Goal: Information Seeking & Learning: Learn about a topic

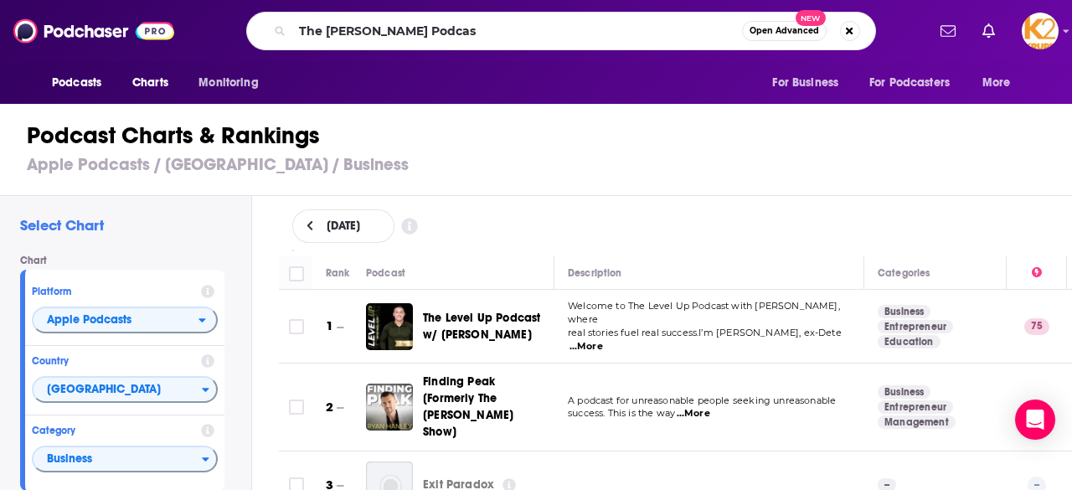
type input "The [PERSON_NAME] Podcast"
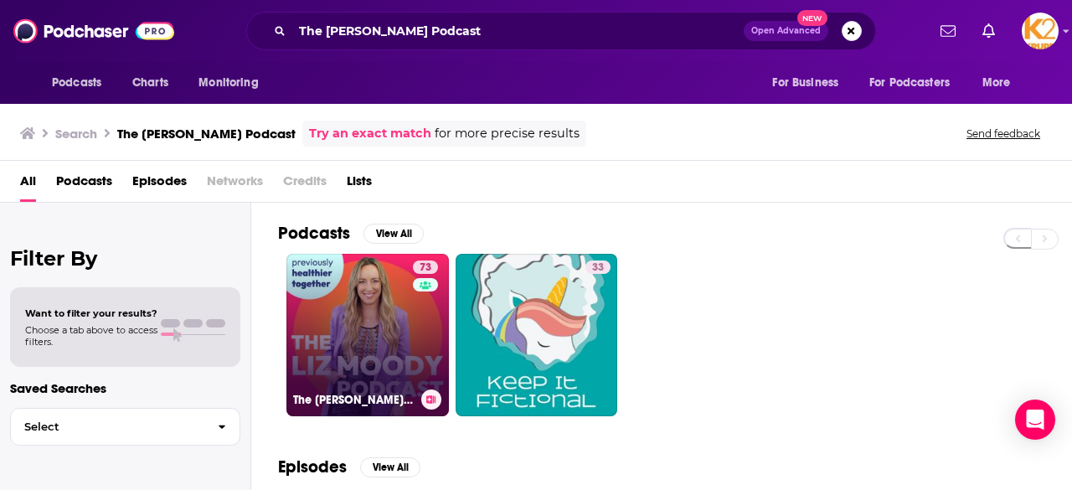
click at [377, 366] on link "73 The [PERSON_NAME] Podcast" at bounding box center [367, 335] width 162 height 162
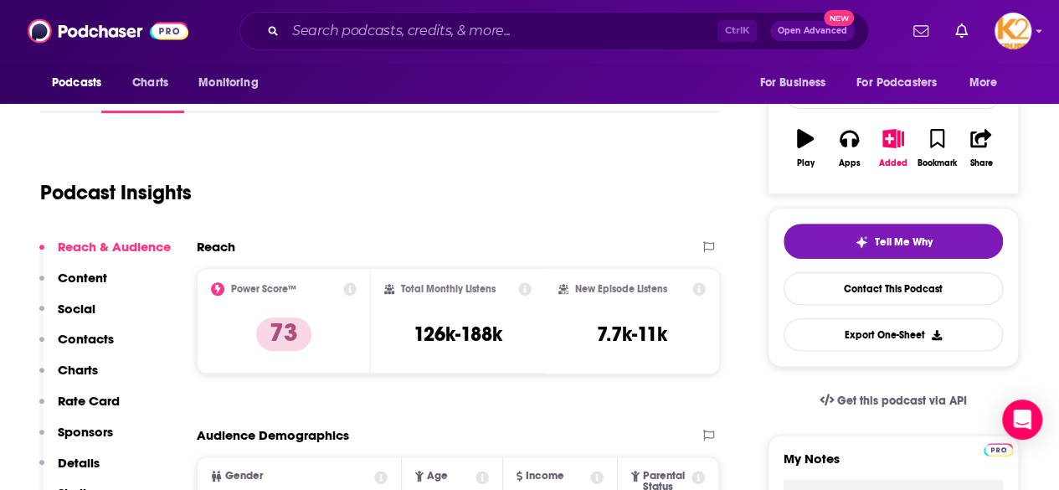
scroll to position [275, 0]
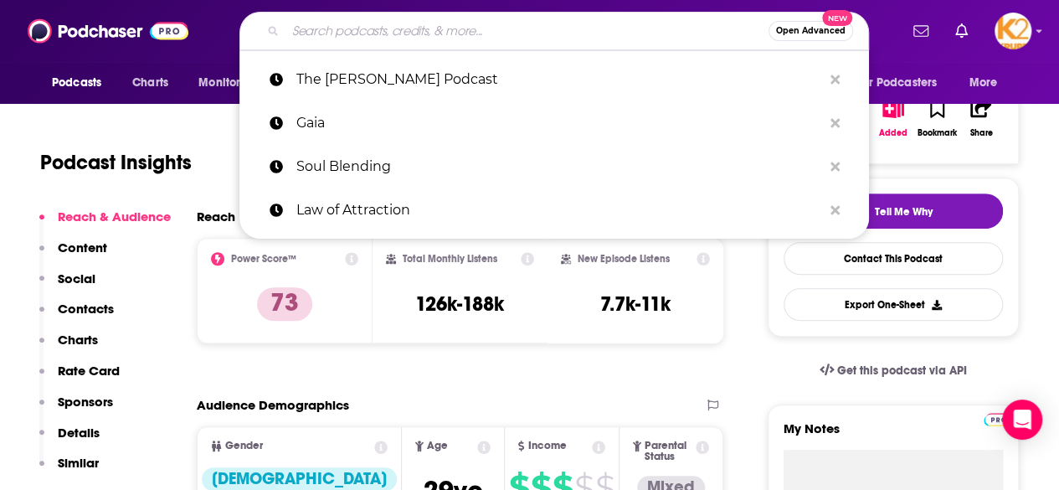
click at [319, 28] on input "Search podcasts, credits, & more..." at bounding box center [527, 31] width 483 height 27
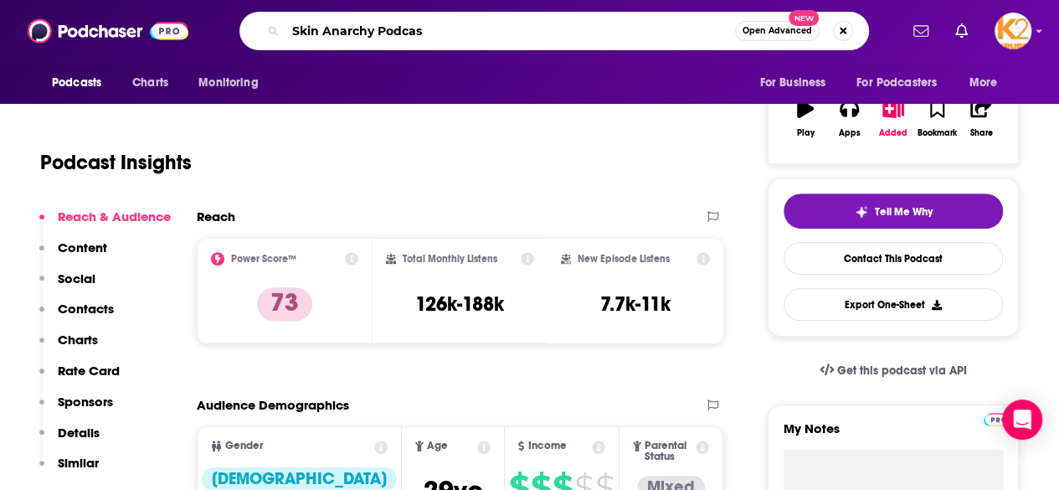
type input "Skin Anarchy Podcast"
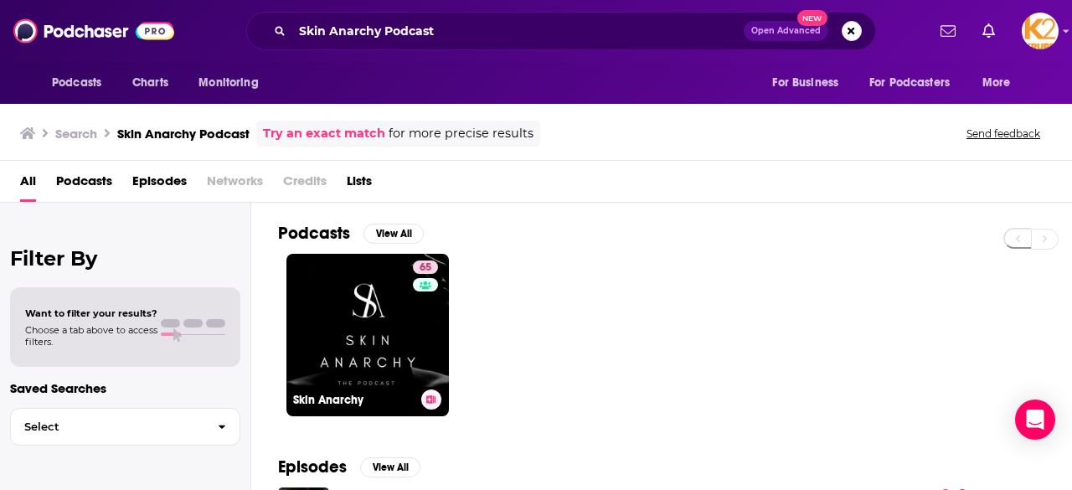
click at [395, 294] on link "65 Skin Anarchy" at bounding box center [367, 335] width 162 height 162
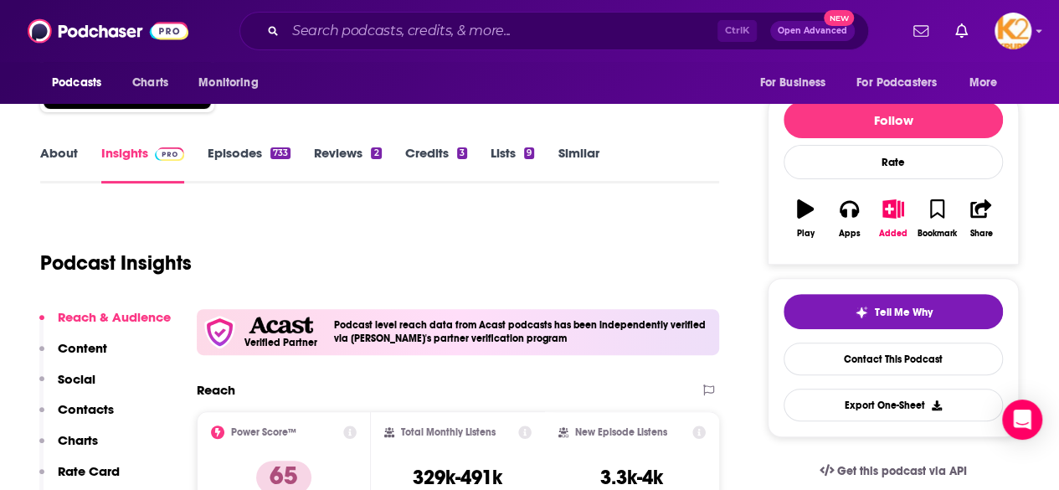
scroll to position [297, 0]
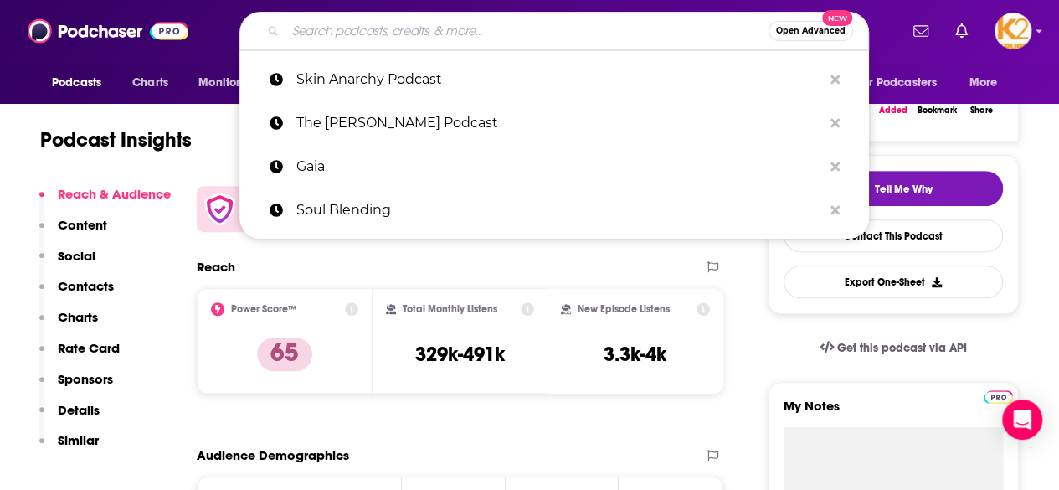
click at [405, 33] on input "Search podcasts, credits, & more..." at bounding box center [527, 31] width 483 height 27
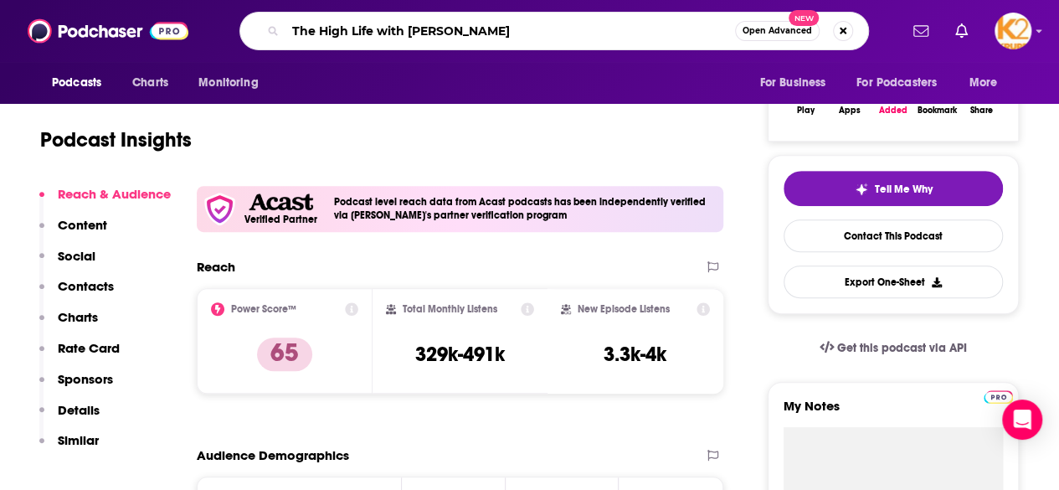
type input "The High Life with [PERSON_NAME]"
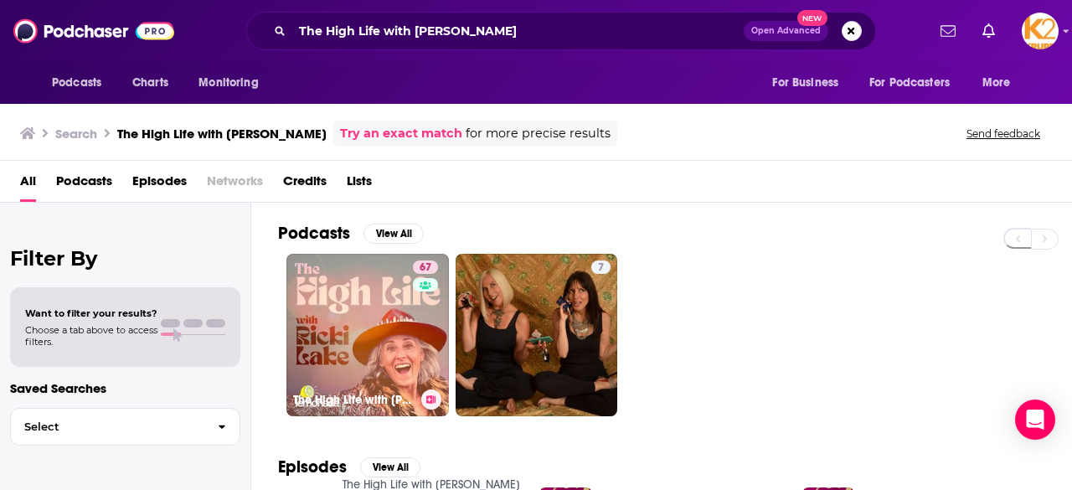
click at [342, 330] on link "67 The High Life with [PERSON_NAME]" at bounding box center [367, 335] width 162 height 162
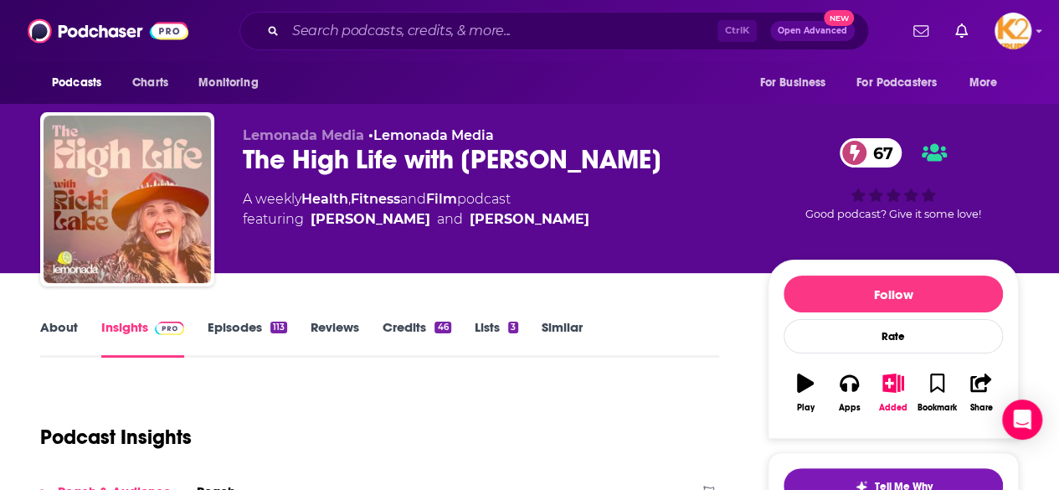
scroll to position [157, 0]
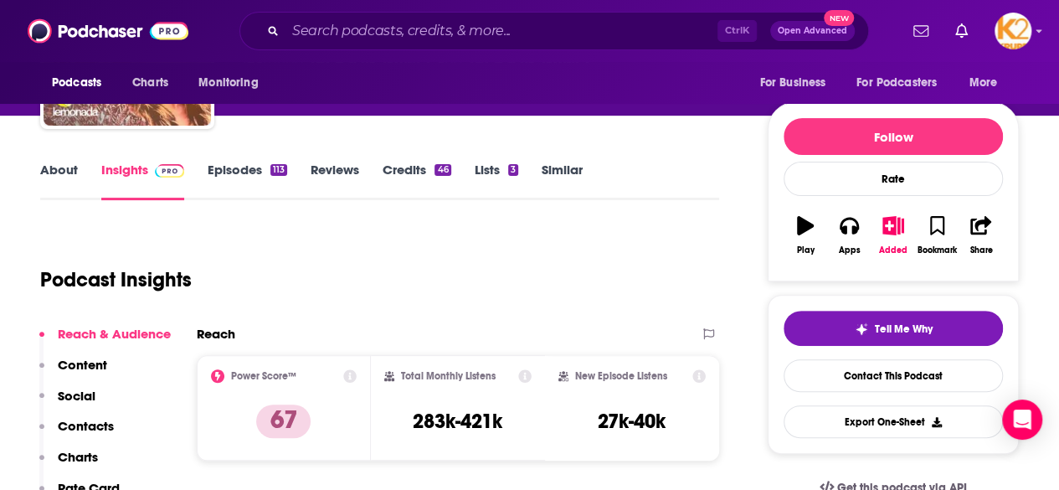
click at [342, 44] on div "Ctrl K Open Advanced New" at bounding box center [554, 31] width 630 height 39
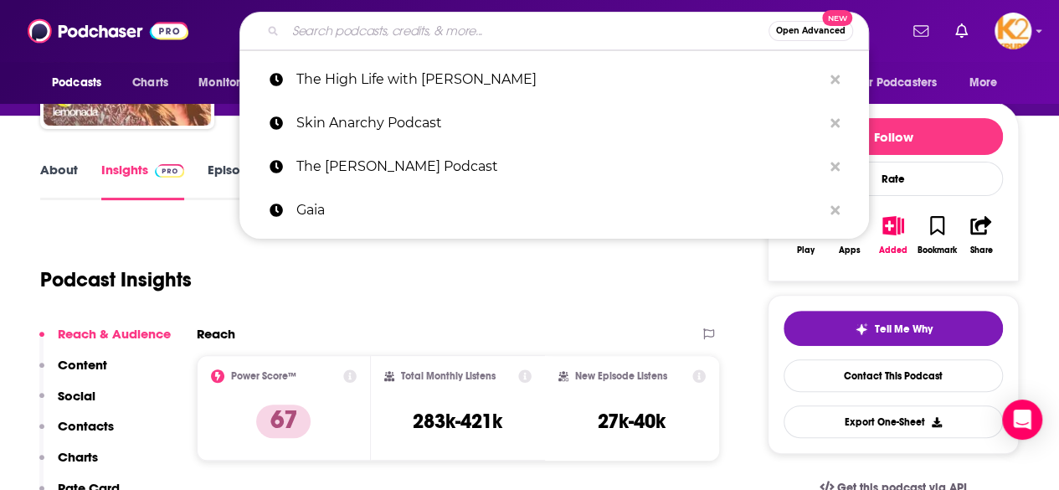
click at [345, 33] on input "Search podcasts, credits, & more..." at bounding box center [527, 31] width 483 height 27
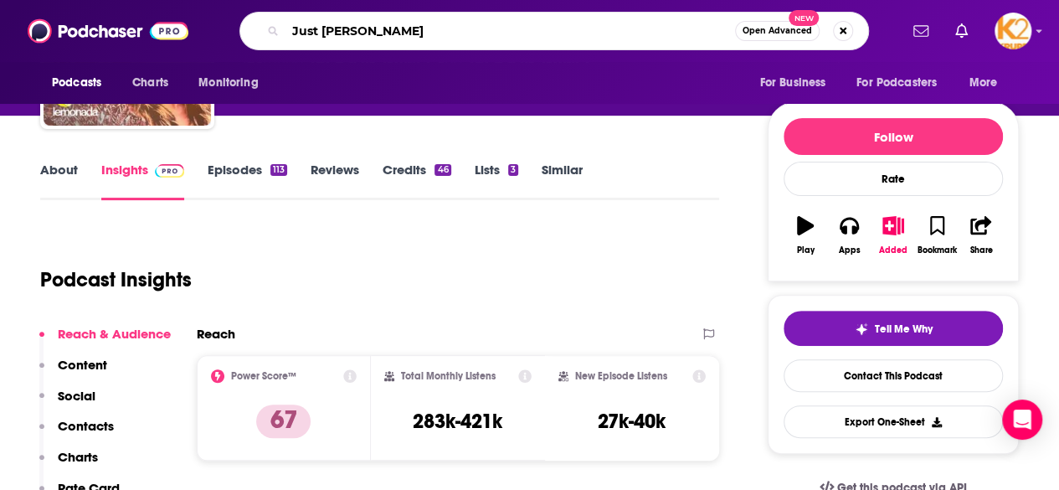
type input "Just [PERSON_NAME]"
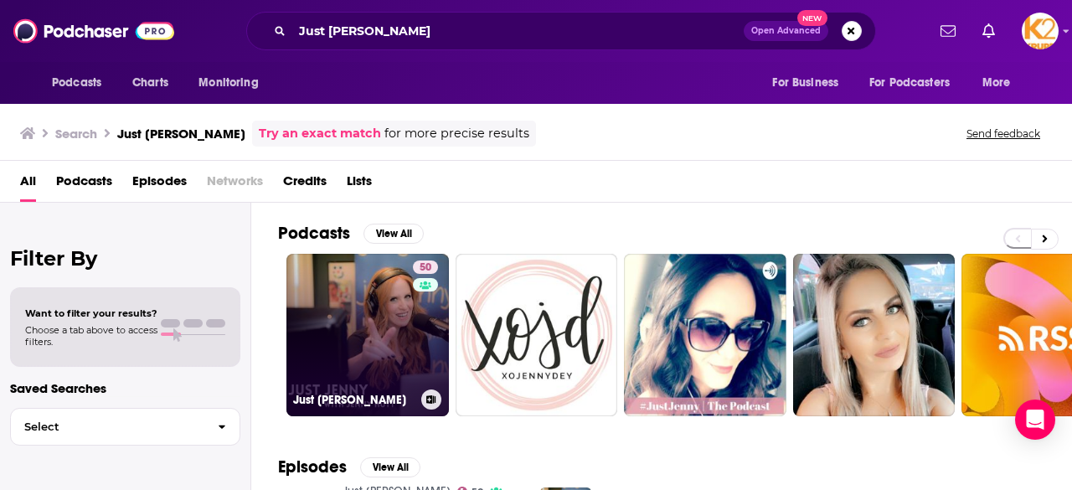
click at [382, 306] on link "50 Just [PERSON_NAME]" at bounding box center [367, 335] width 162 height 162
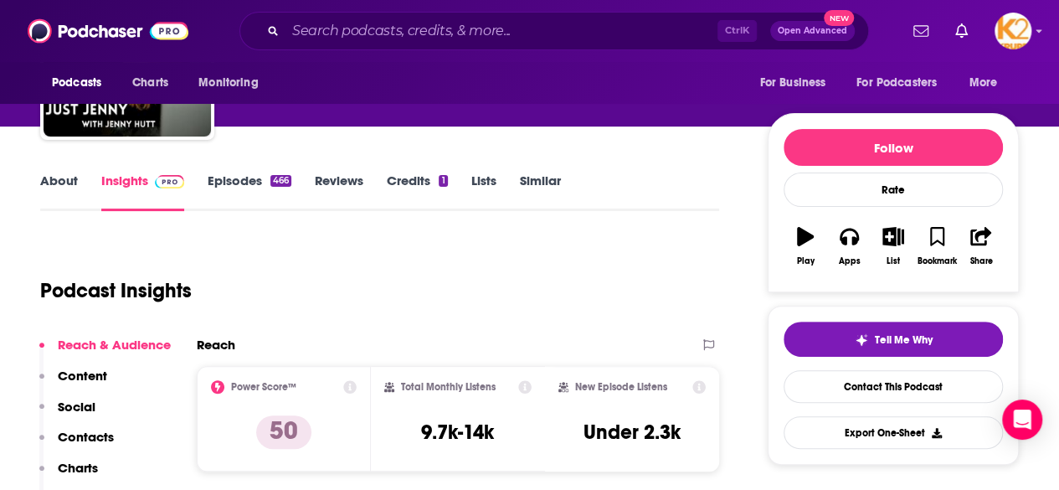
scroll to position [223, 0]
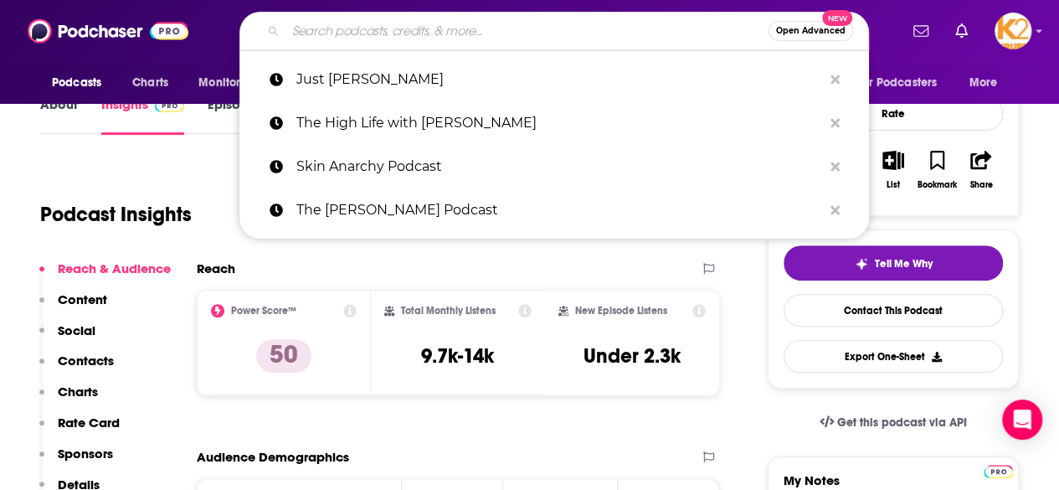
click at [461, 33] on input "Search podcasts, credits, & more..." at bounding box center [527, 31] width 483 height 27
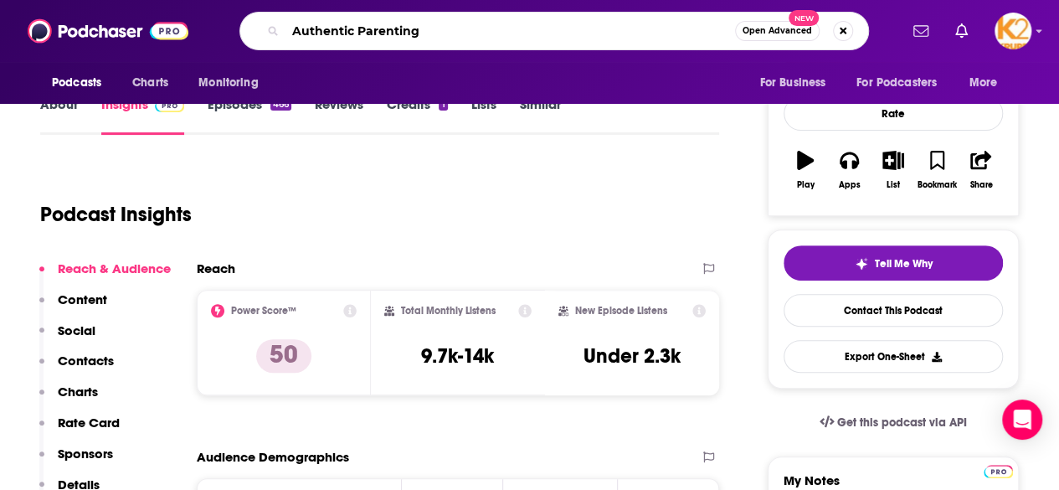
type input "Authentic Parenting"
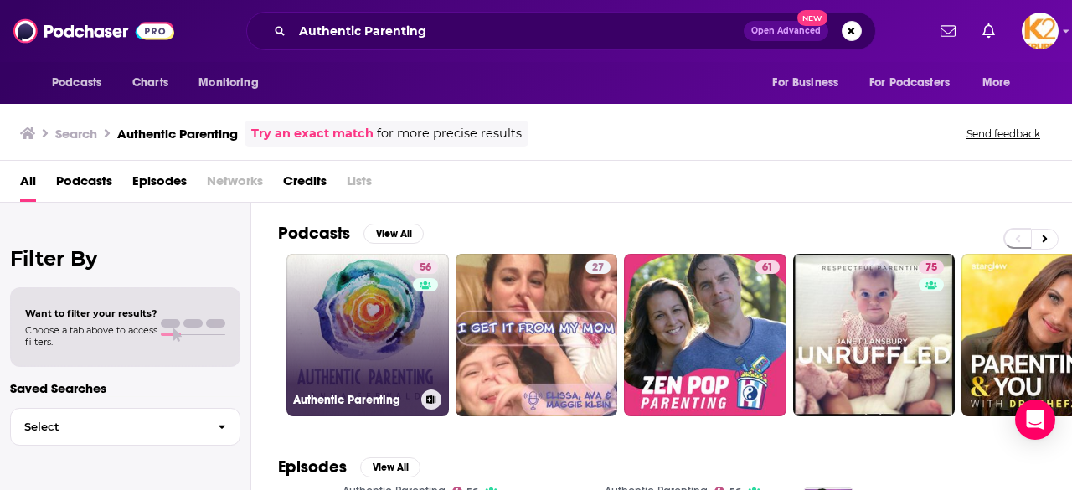
click at [388, 307] on link "56 Authentic Parenting" at bounding box center [367, 335] width 162 height 162
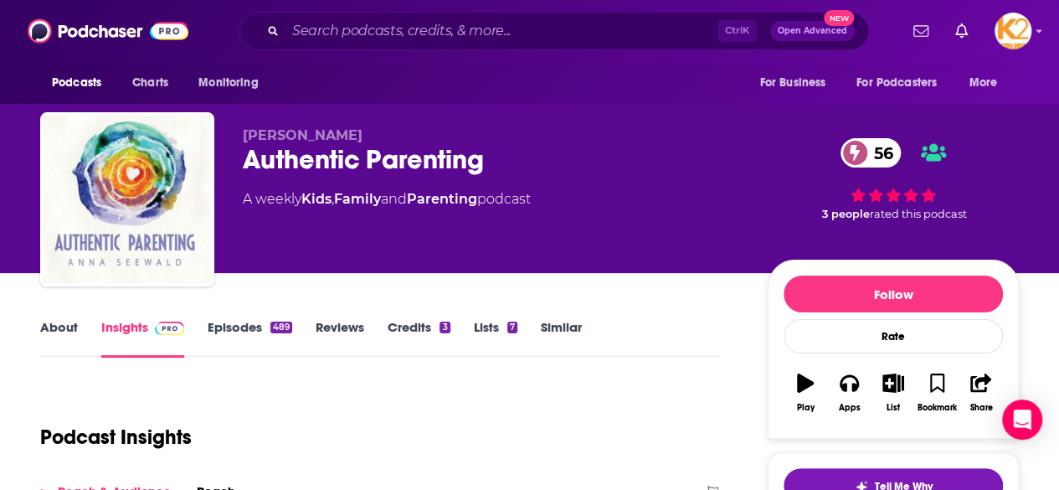
scroll to position [198, 0]
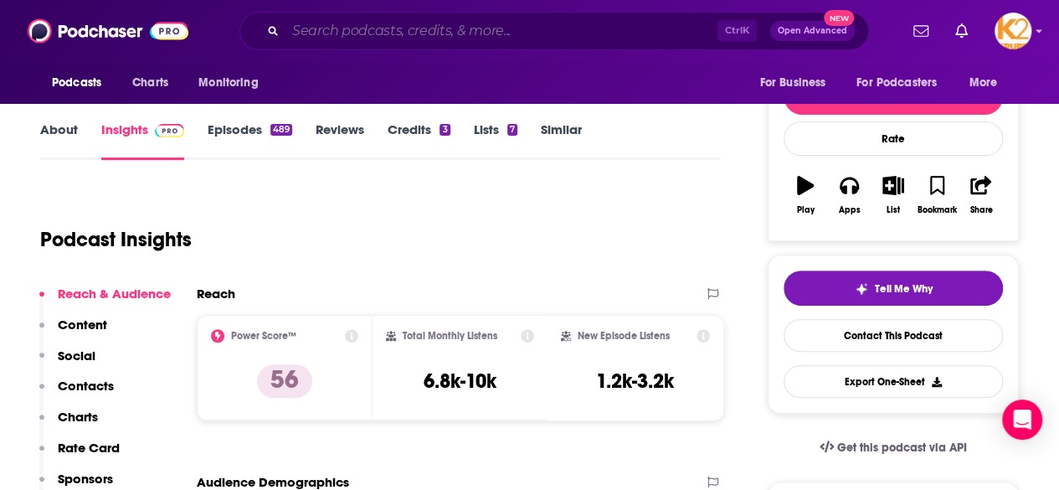
click at [419, 28] on input "Search podcasts, credits, & more..." at bounding box center [502, 31] width 432 height 27
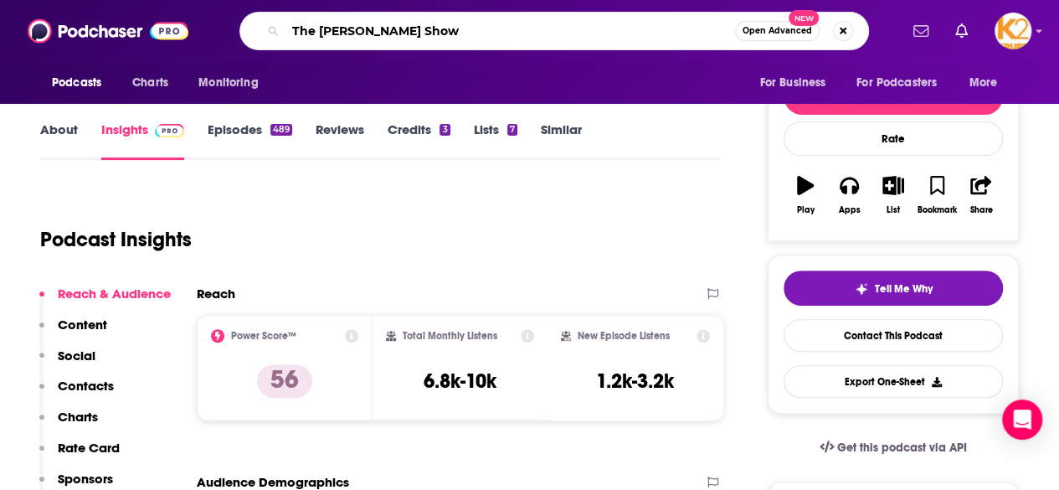
type input "The [PERSON_NAME] Show"
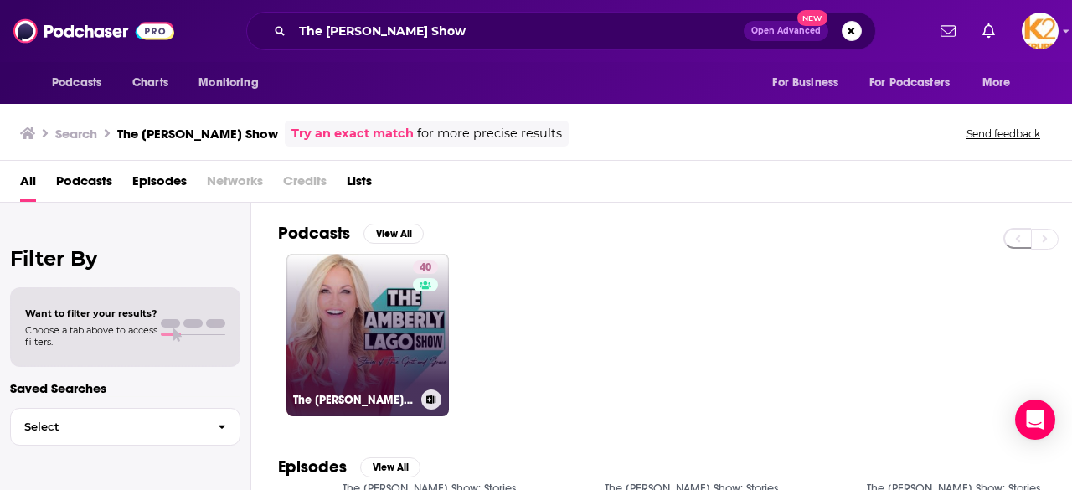
click at [372, 334] on link "40 The [PERSON_NAME] Show: Stories of True Grit and [PERSON_NAME]" at bounding box center [367, 335] width 162 height 162
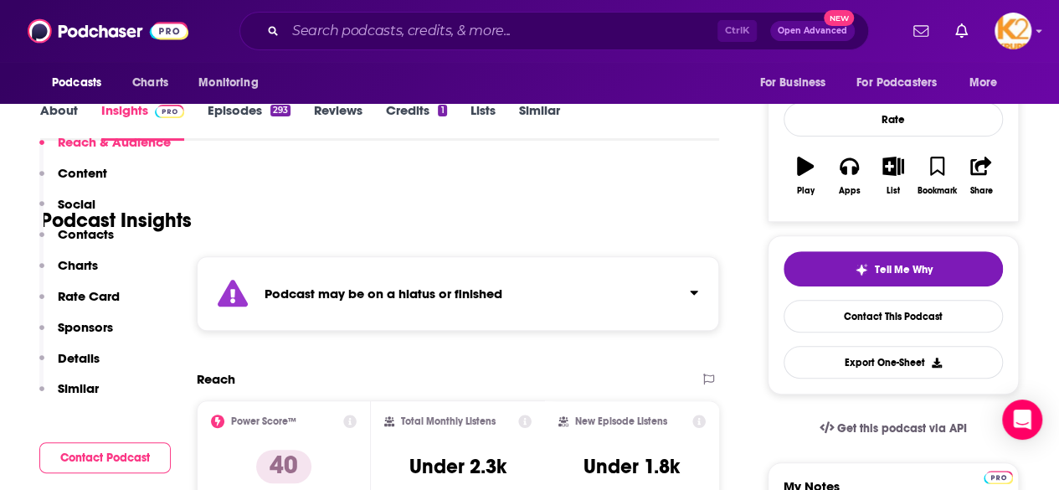
scroll to position [336, 0]
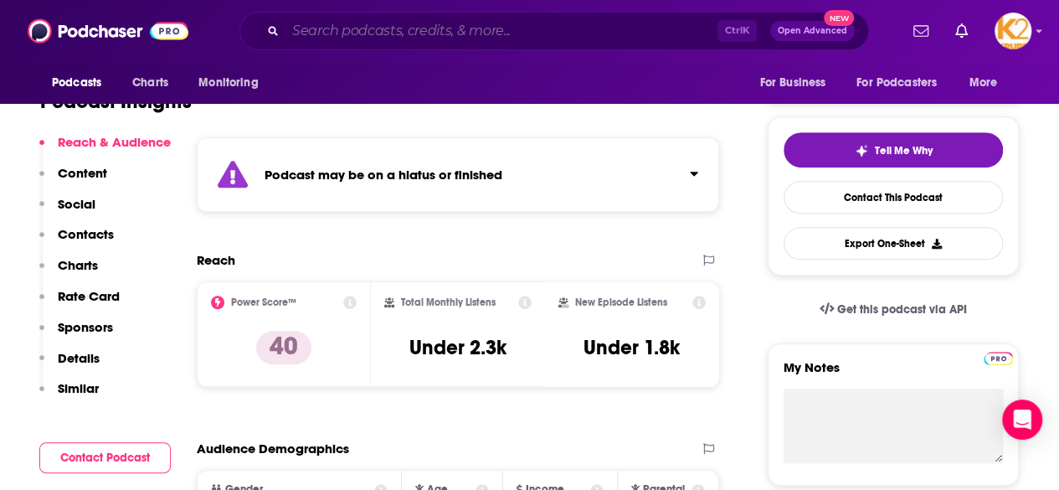
click at [442, 28] on input "Search podcasts, credits, & more..." at bounding box center [502, 31] width 432 height 27
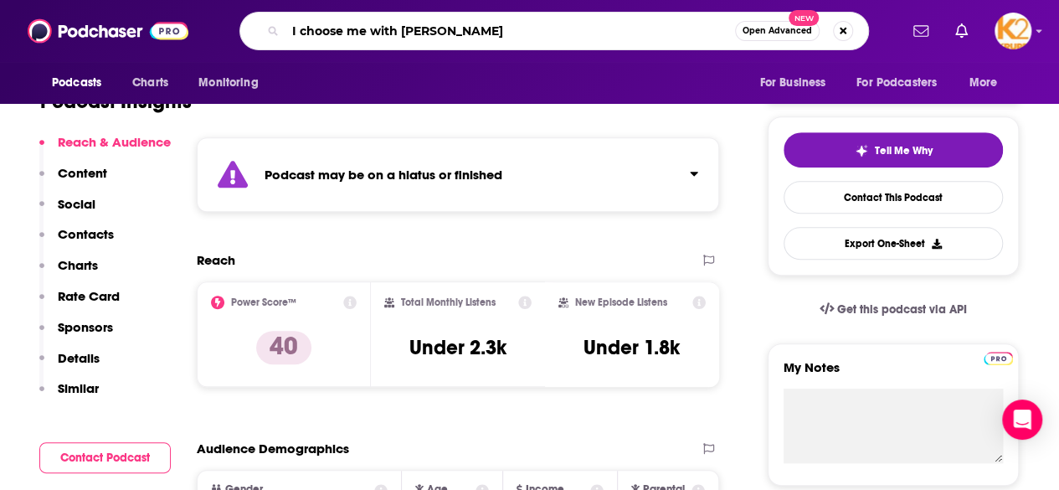
type input "I choose me with [PERSON_NAME]"
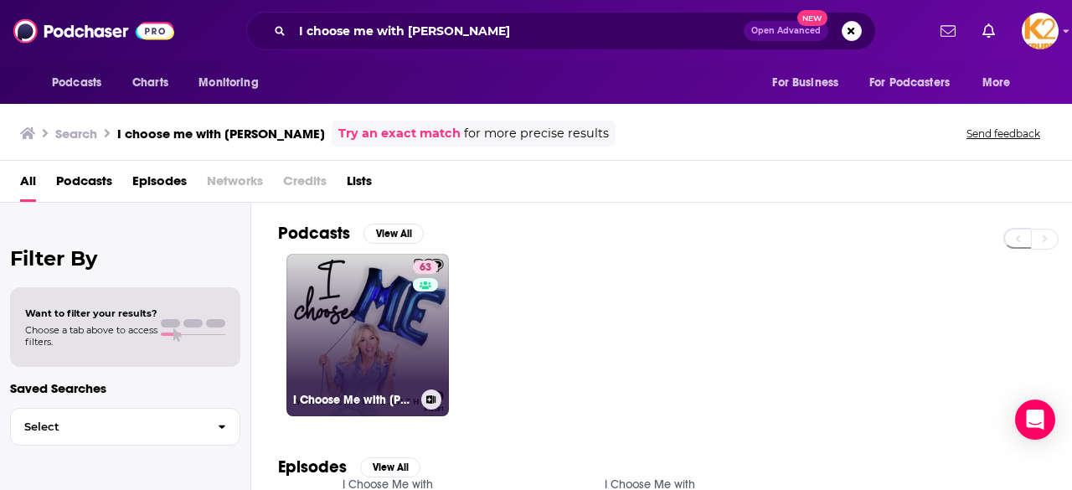
click at [367, 311] on link "63 I Choose Me with [PERSON_NAME]" at bounding box center [367, 335] width 162 height 162
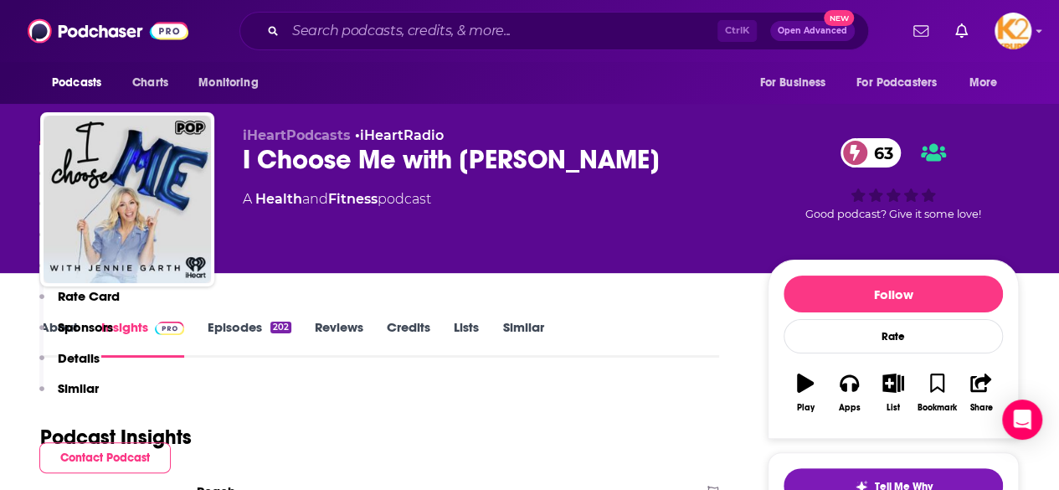
scroll to position [318, 0]
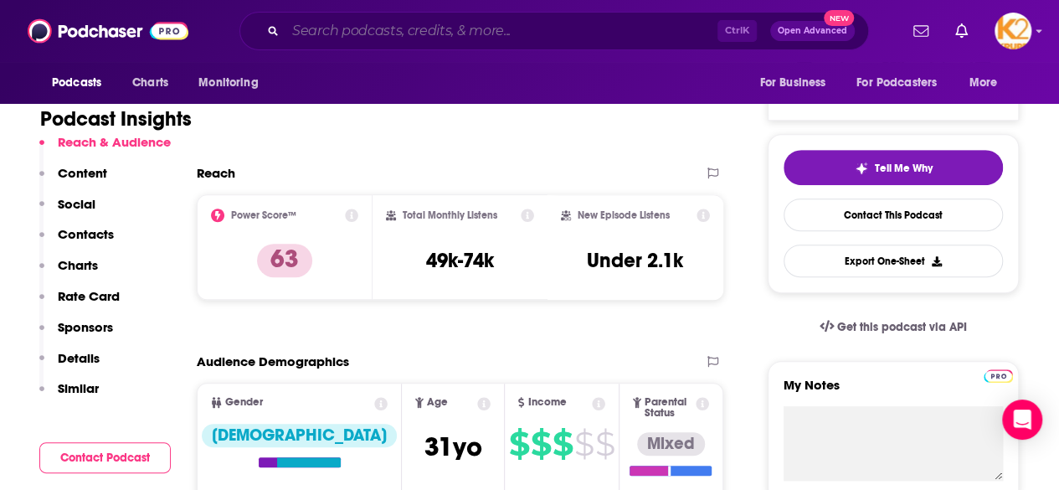
click at [333, 34] on input "Search podcasts, credits, & more..." at bounding box center [502, 31] width 432 height 27
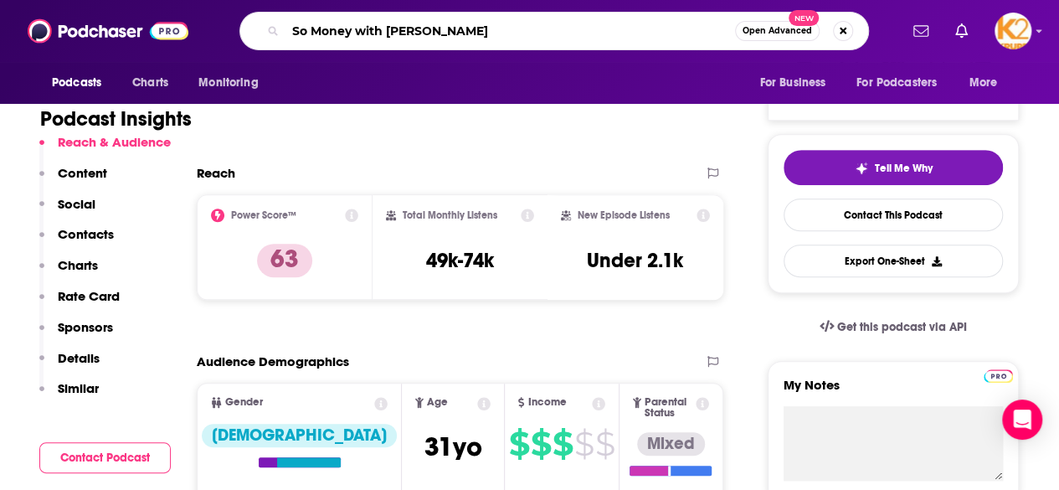
type input "So Money with [PERSON_NAME]"
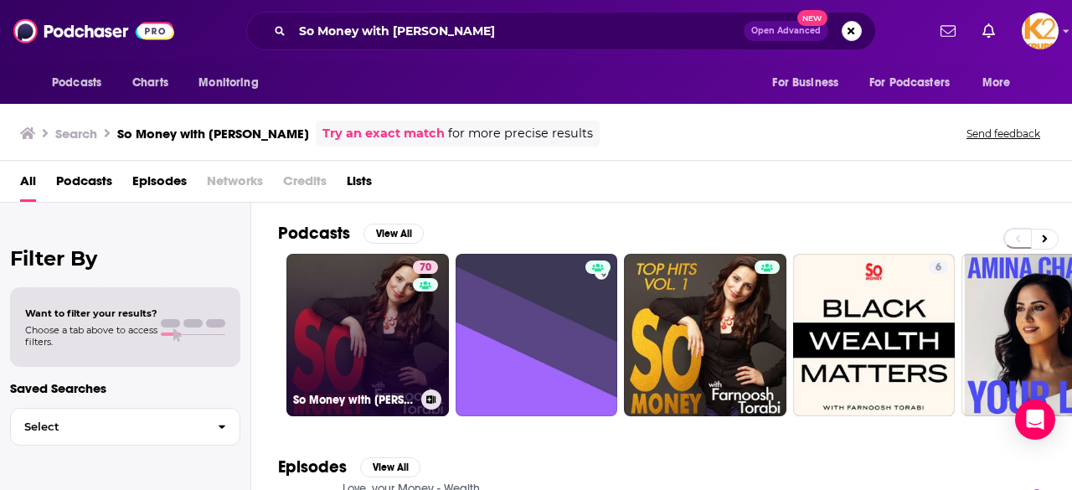
click at [357, 340] on link "70 So Money with [PERSON_NAME]" at bounding box center [367, 335] width 162 height 162
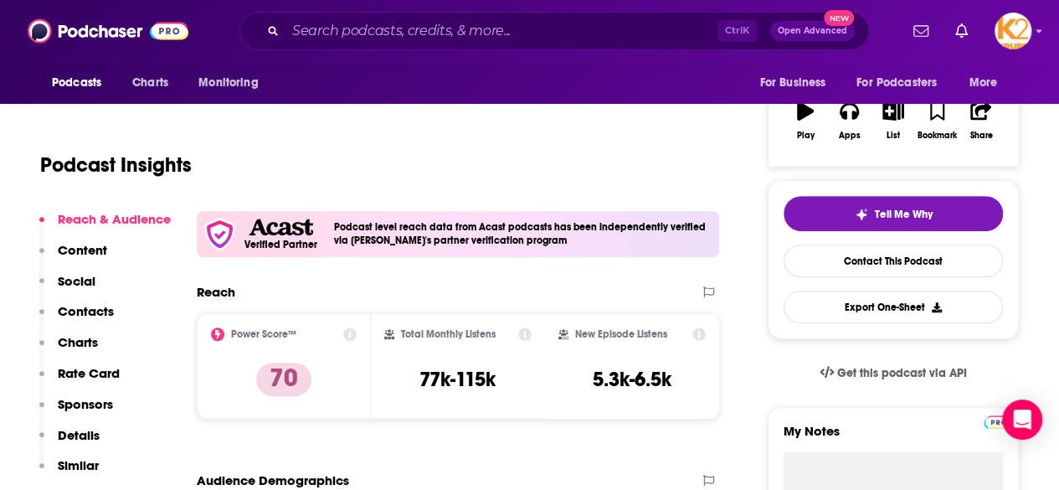
scroll to position [281, 0]
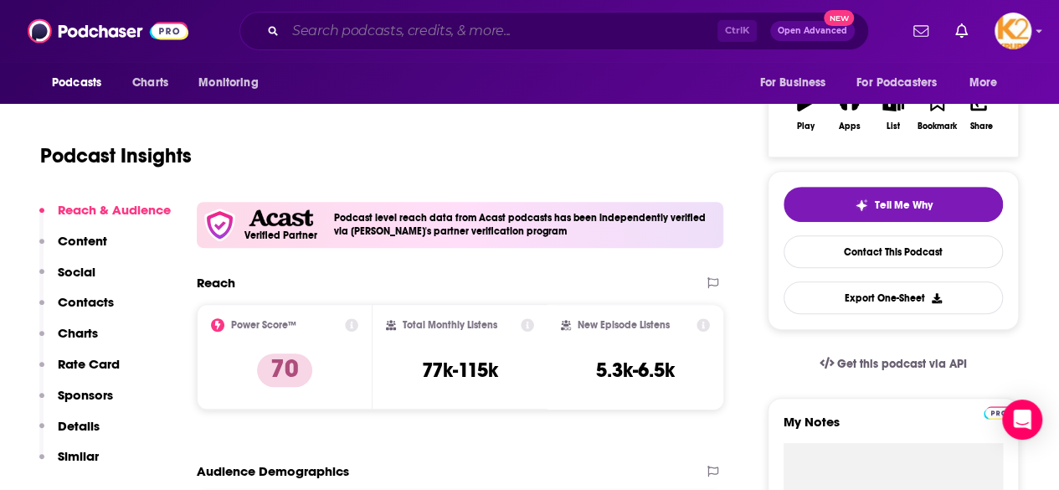
click at [395, 33] on input "Search podcasts, credits, & more..." at bounding box center [502, 31] width 432 height 27
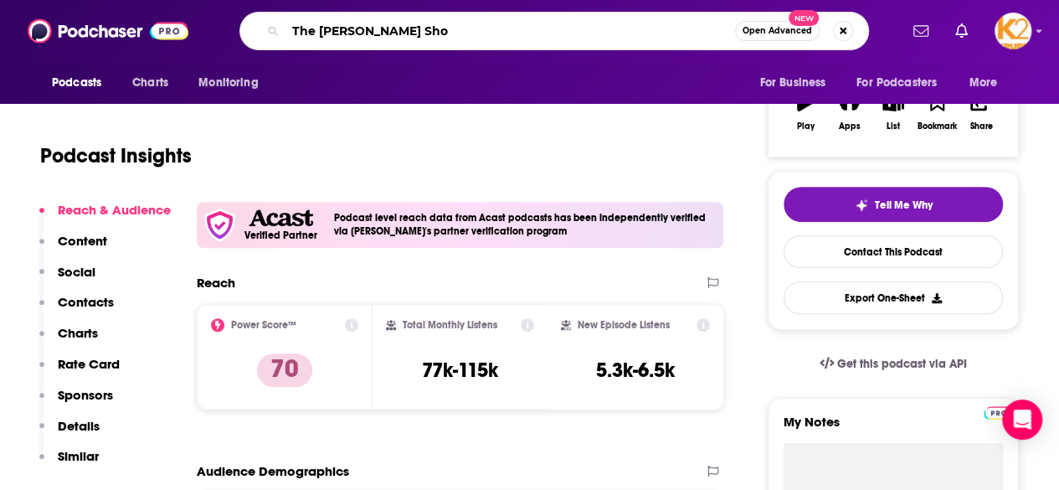
type input "The [PERSON_NAME] Show"
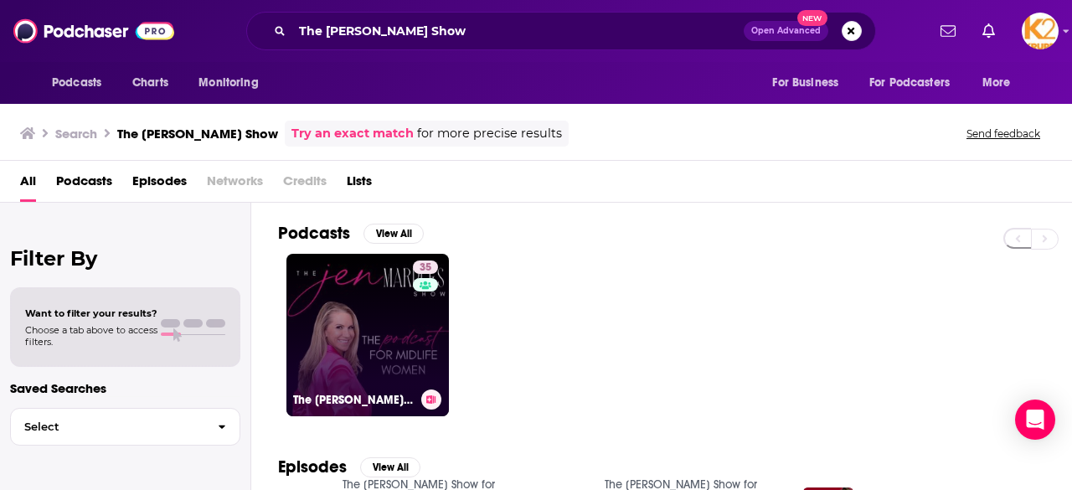
click at [392, 306] on link "35 The [PERSON_NAME] Show for Midlife Women" at bounding box center [367, 335] width 162 height 162
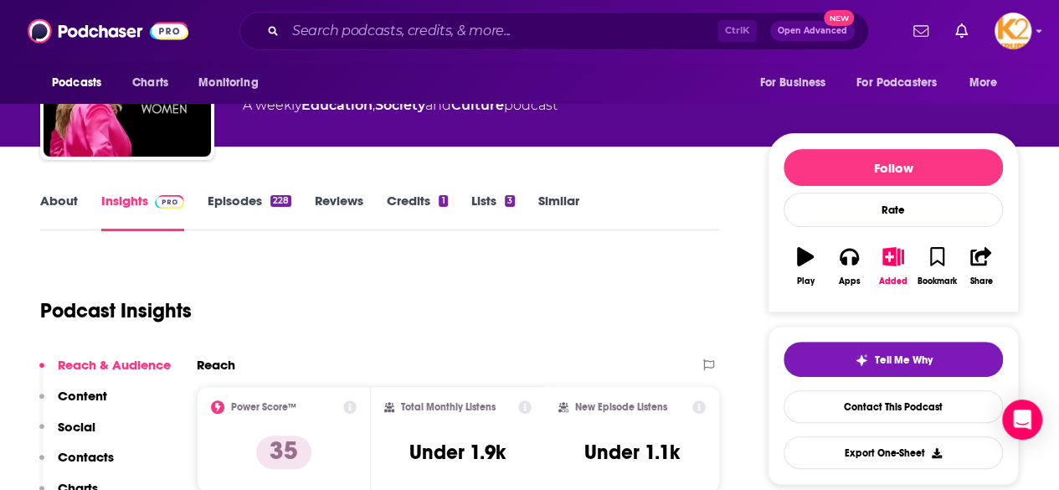
scroll to position [172, 0]
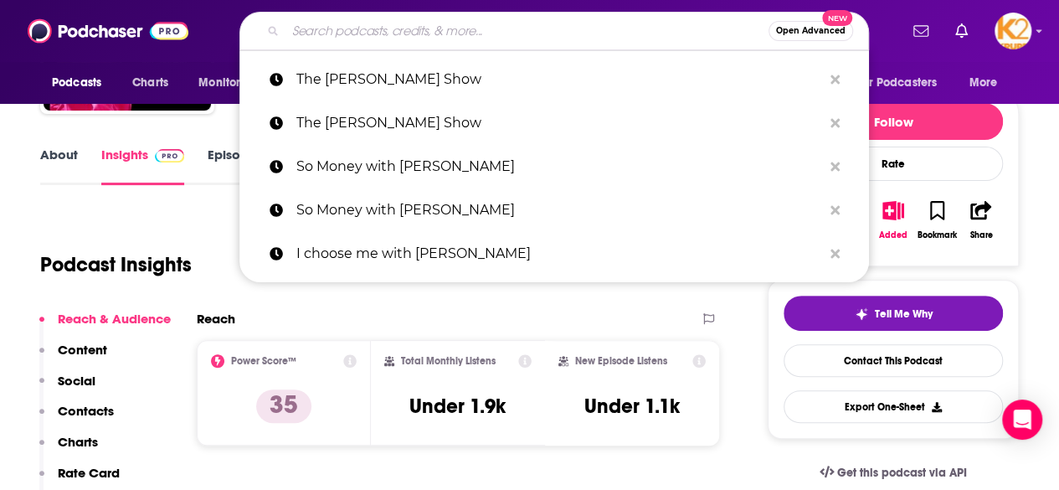
click at [363, 33] on input "Search podcasts, credits, & more..." at bounding box center [527, 31] width 483 height 27
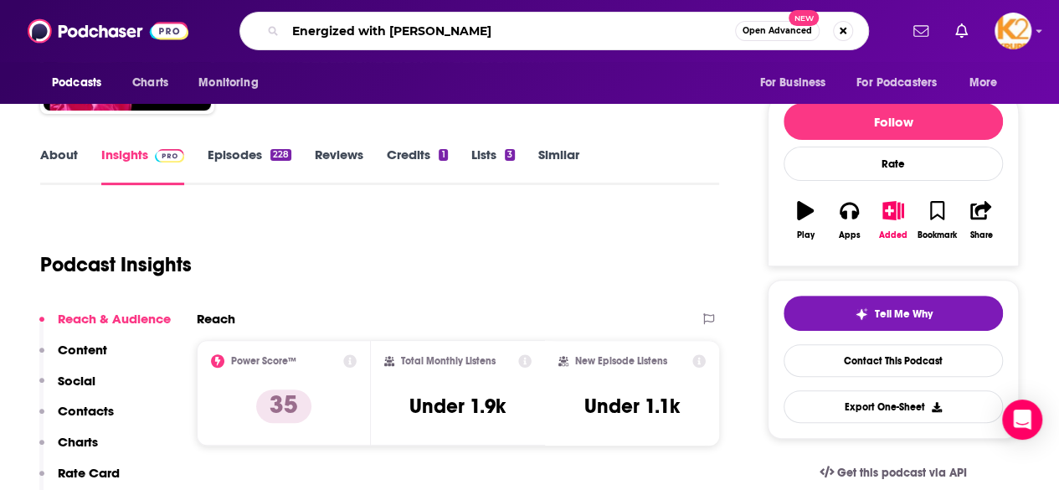
type input "Energized with Dr. [PERSON_NAME]"
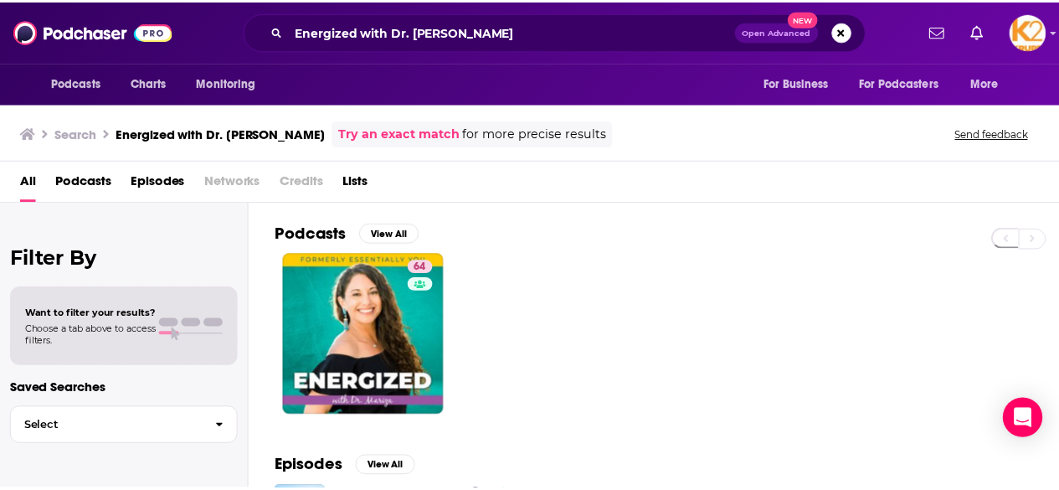
scroll to position [1, 0]
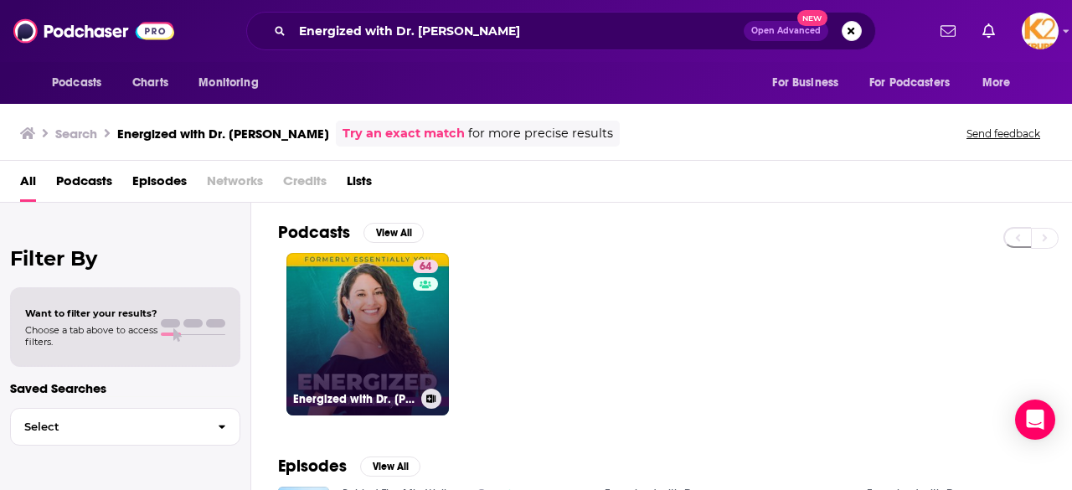
click at [342, 327] on link "64 Energized with Dr. [PERSON_NAME]" at bounding box center [367, 334] width 162 height 162
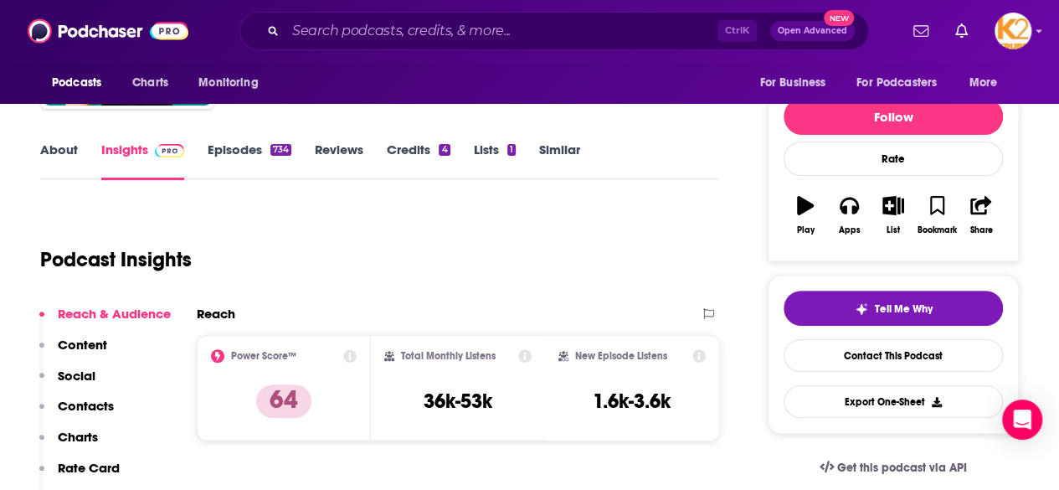
scroll to position [248, 0]
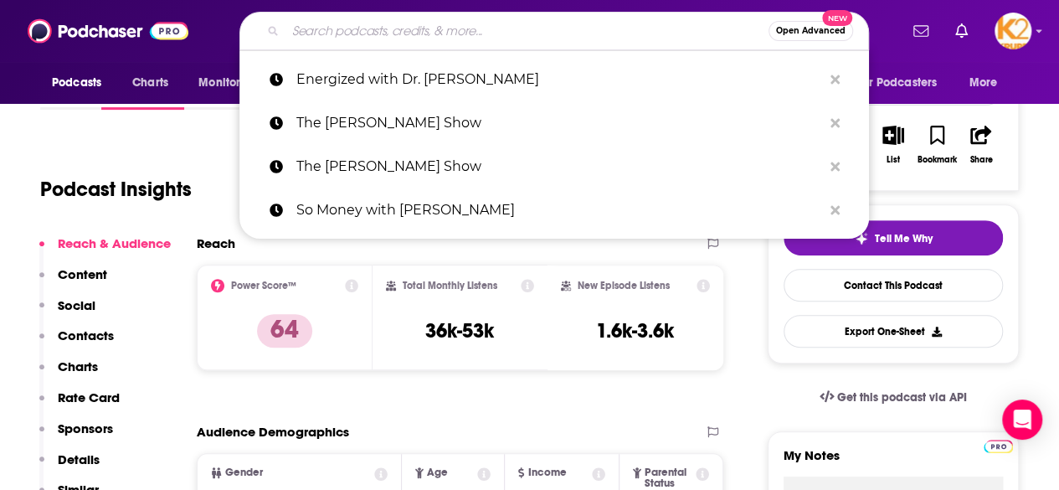
click at [325, 38] on input "Search podcasts, credits, & more..." at bounding box center [527, 31] width 483 height 27
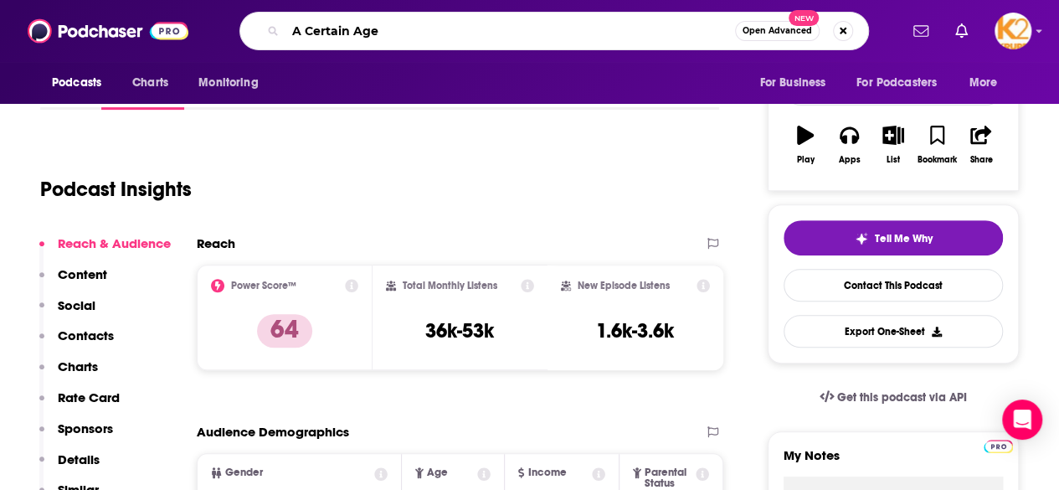
type input "A Certain Age"
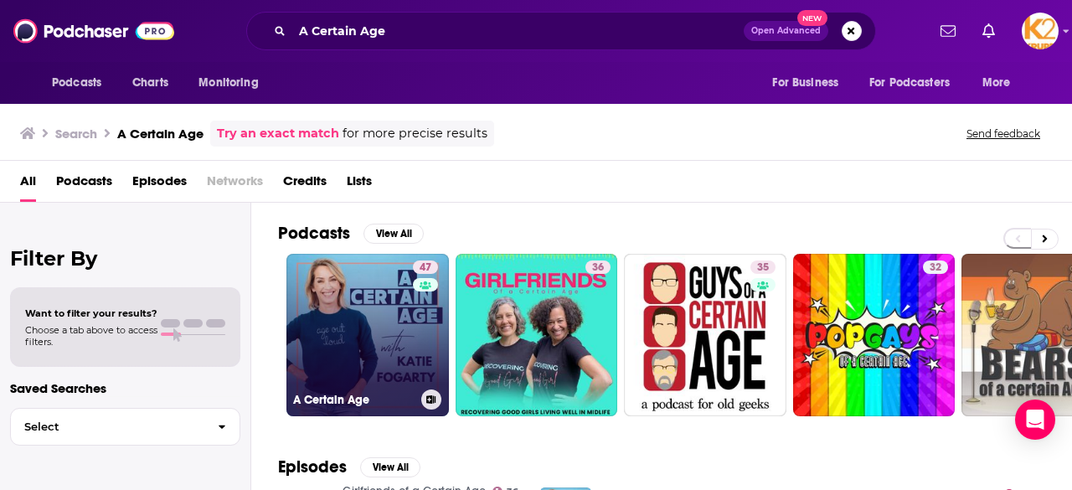
click at [385, 314] on link "47 A Certain Age" at bounding box center [367, 335] width 162 height 162
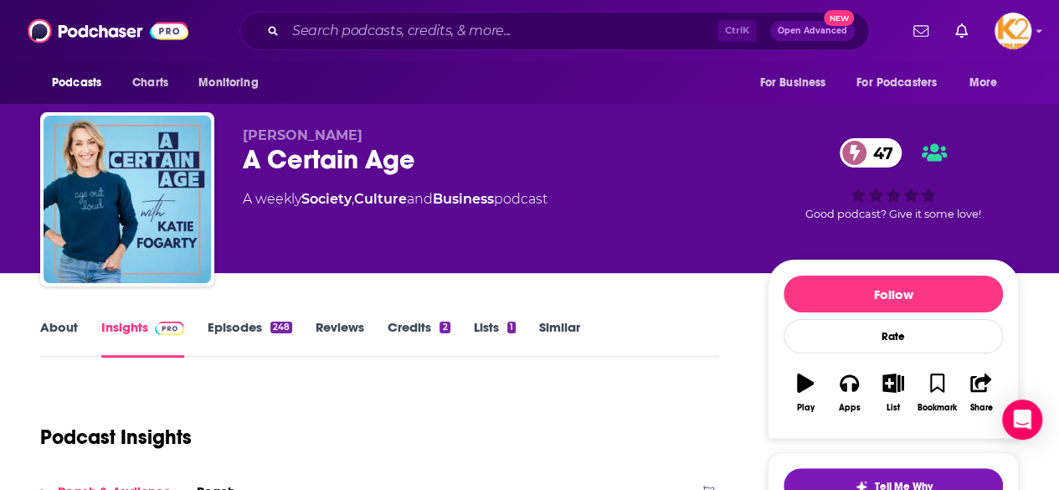
scroll to position [183, 0]
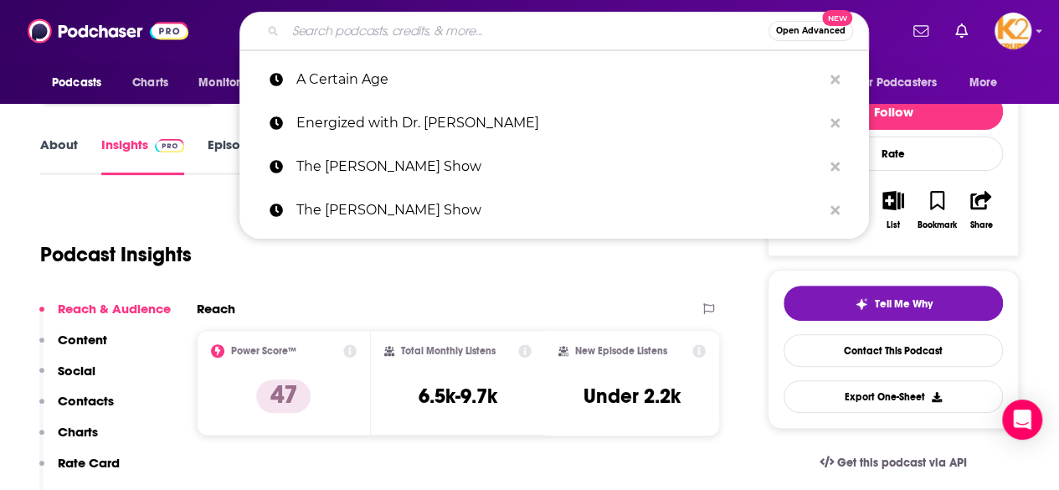
click at [329, 37] on input "Search podcasts, credits, & more..." at bounding box center [527, 31] width 483 height 27
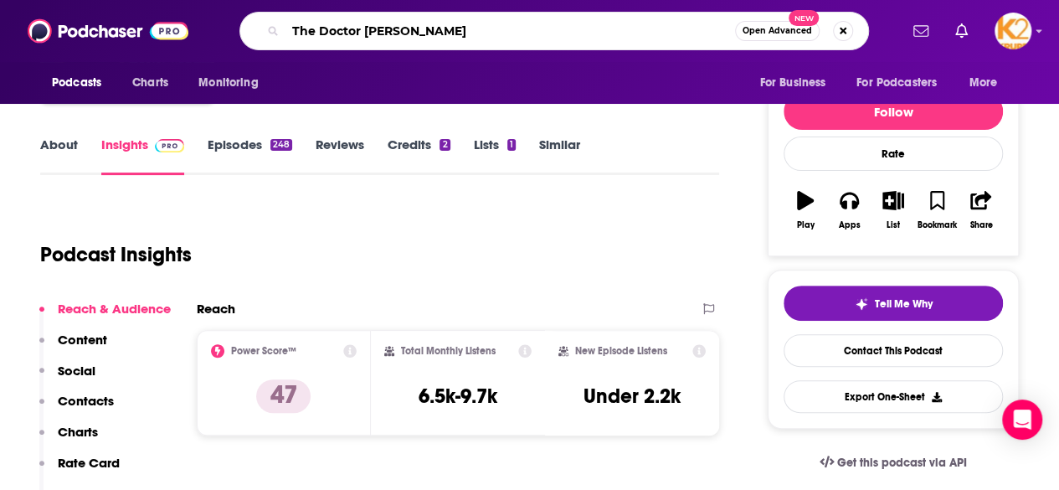
type input "The Doctor [PERSON_NAME] Show"
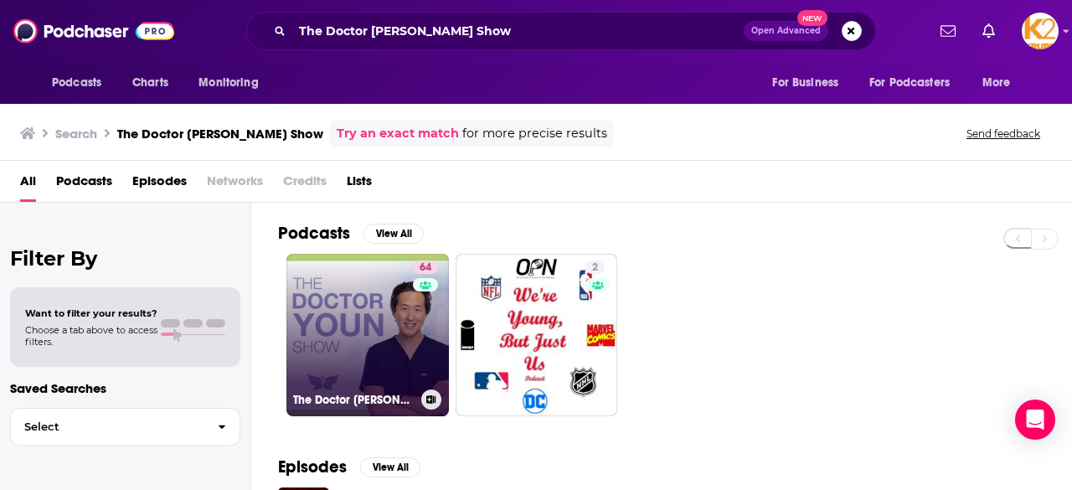
click at [345, 301] on link "64 The Doctor [PERSON_NAME] Show" at bounding box center [367, 335] width 162 height 162
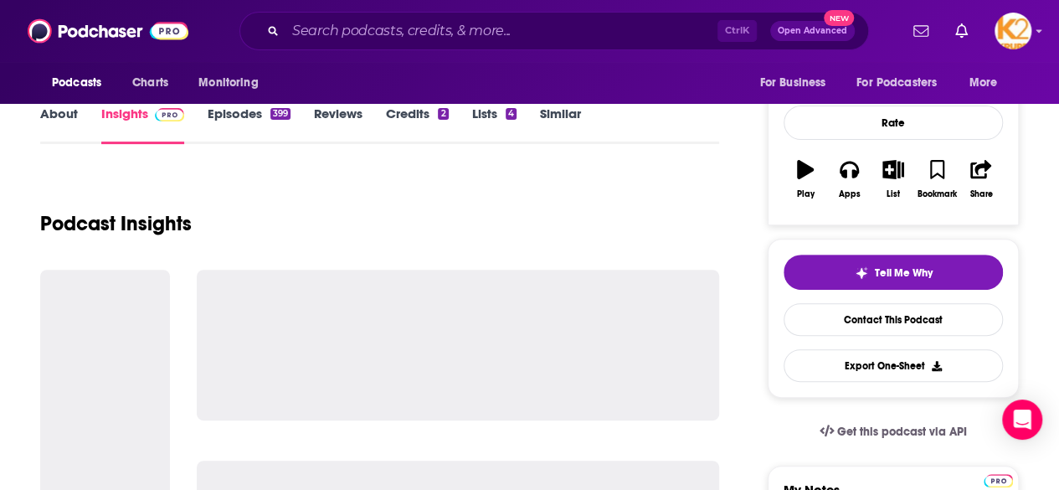
scroll to position [264, 0]
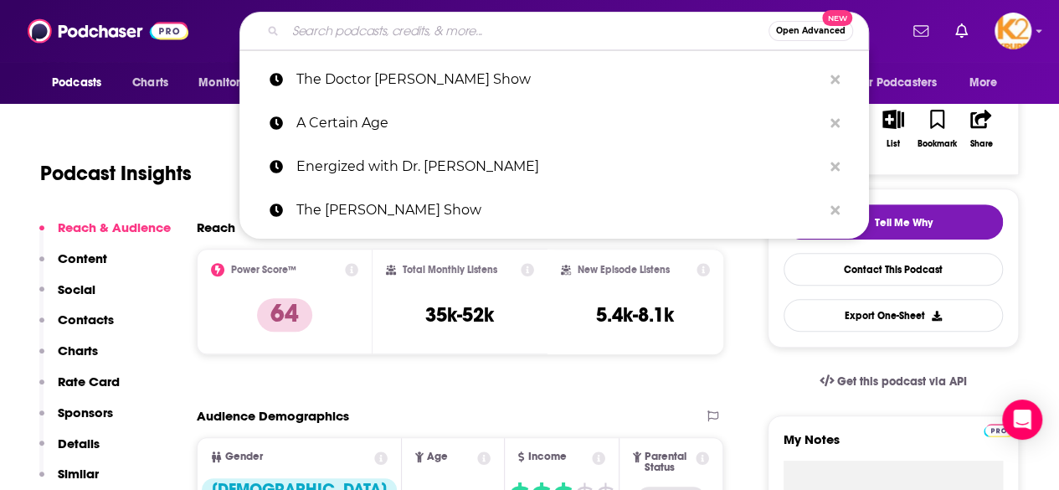
click at [386, 33] on input "Search podcasts, credits, & more..." at bounding box center [527, 31] width 483 height 27
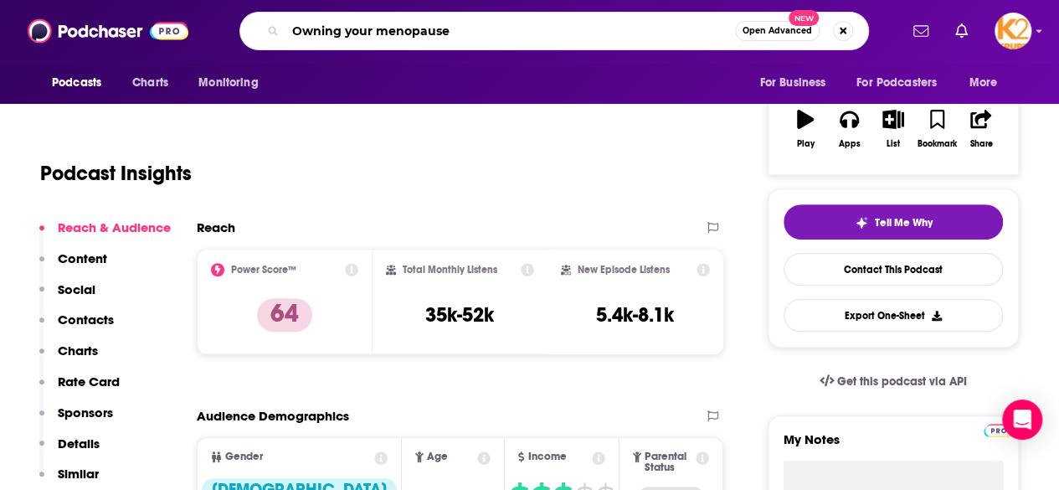
type input "Owning your menopause"
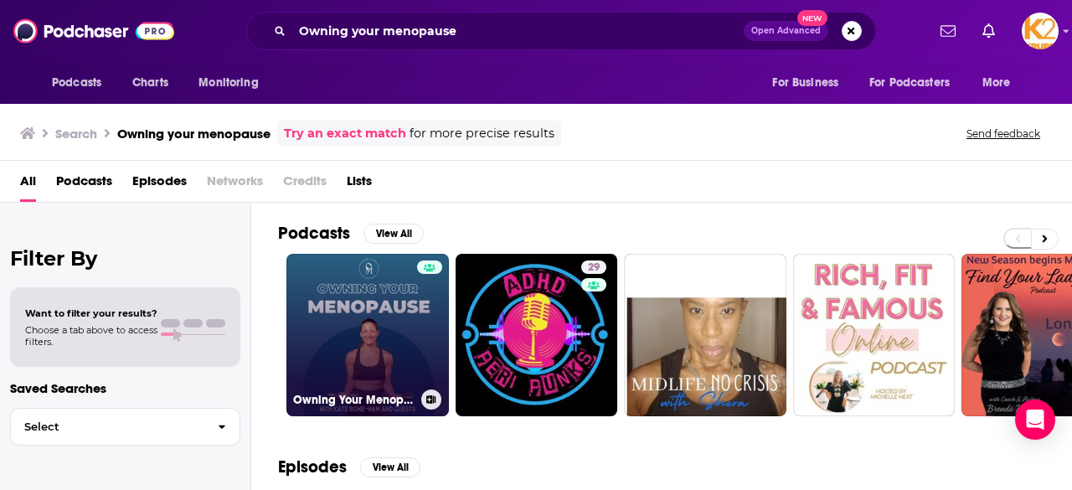
click at [425, 306] on div at bounding box center [429, 324] width 25 height 129
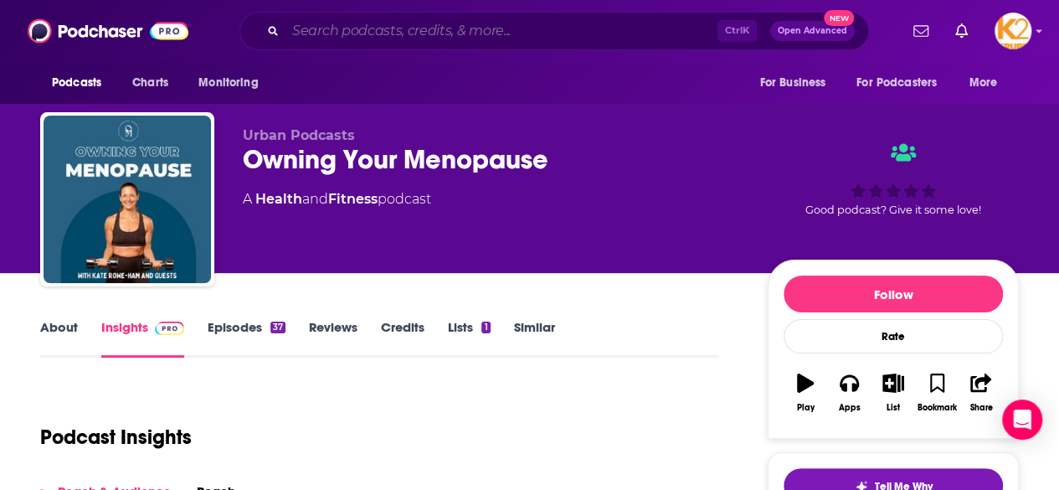
click at [370, 33] on input "Search podcasts, credits, & more..." at bounding box center [502, 31] width 432 height 27
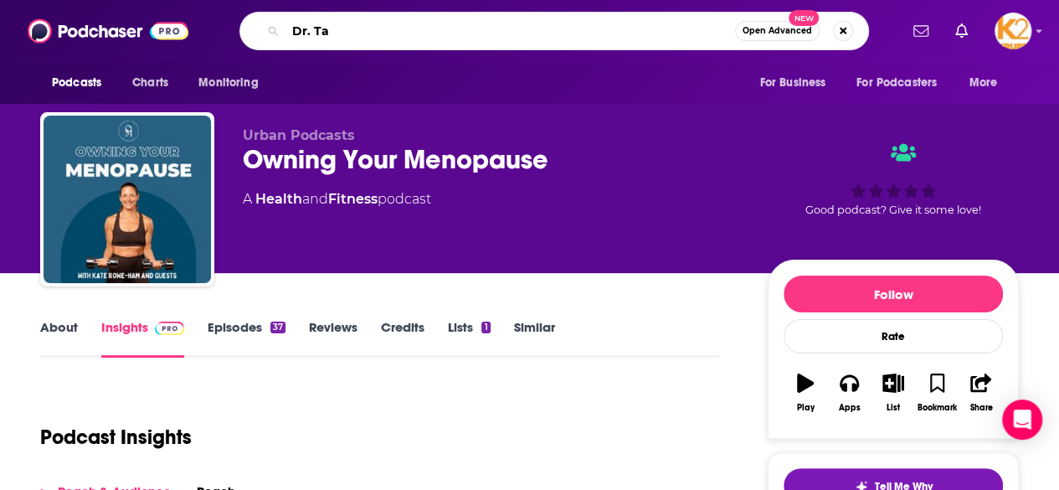
type input "Dr. Taz"
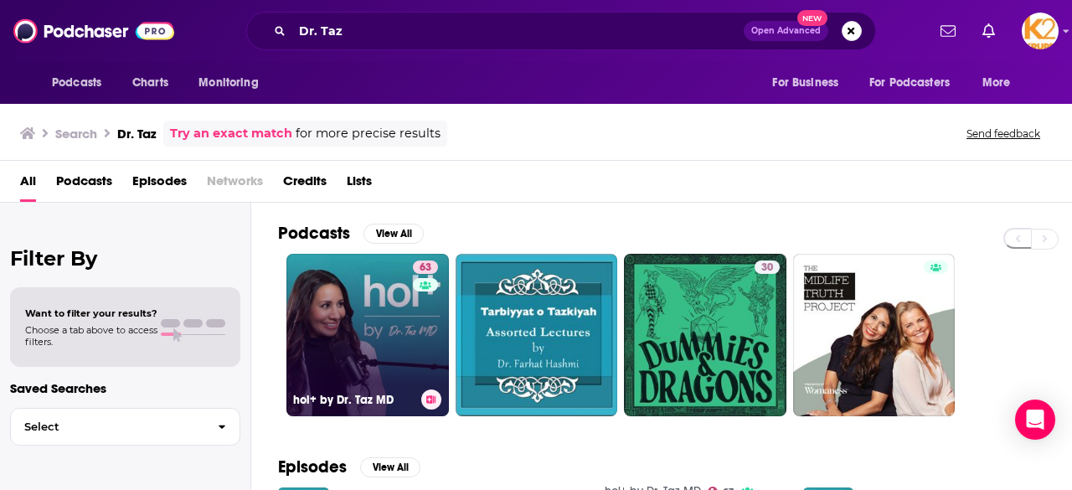
click at [370, 373] on link "63 hol+ by Dr. Taz MD" at bounding box center [367, 335] width 162 height 162
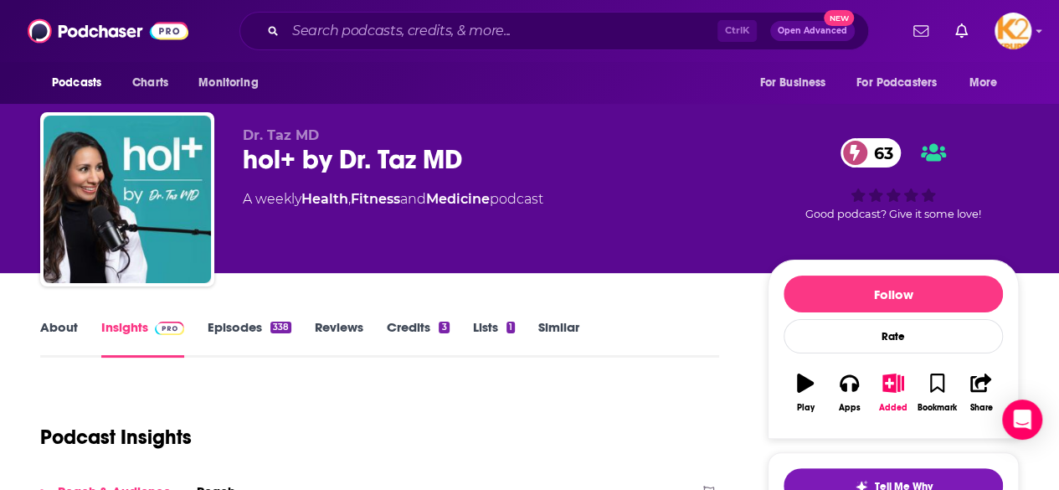
scroll to position [199, 0]
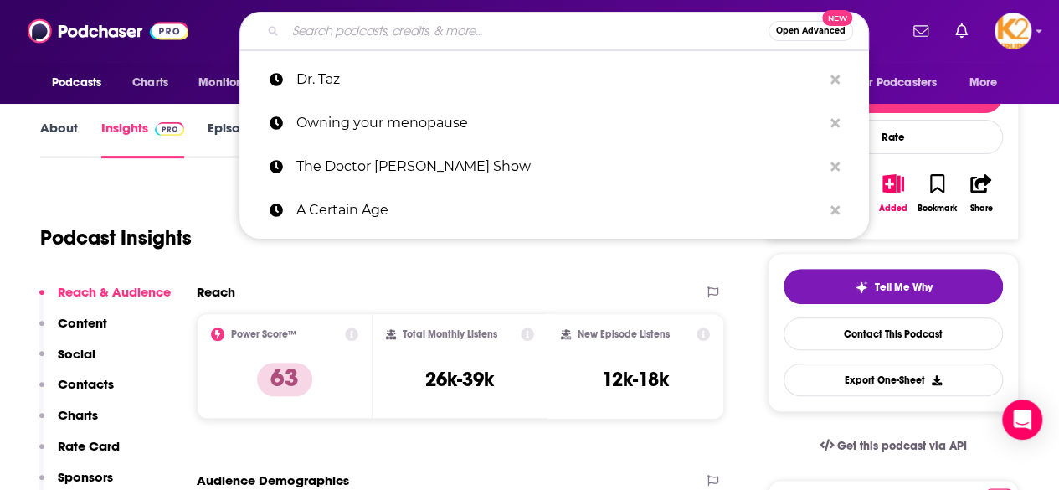
click at [389, 42] on input "Search podcasts, credits, & more..." at bounding box center [527, 31] width 483 height 27
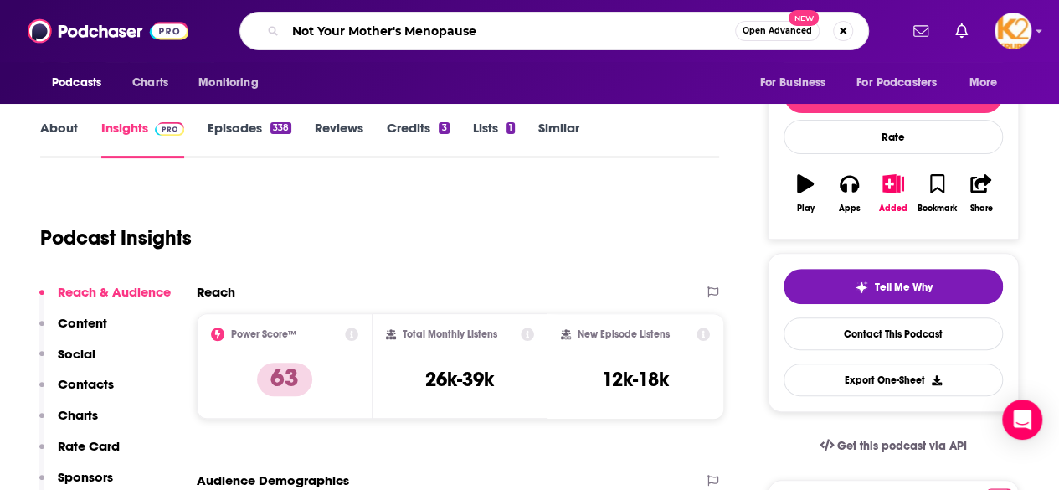
type input "Not Your Mother's Menopause"
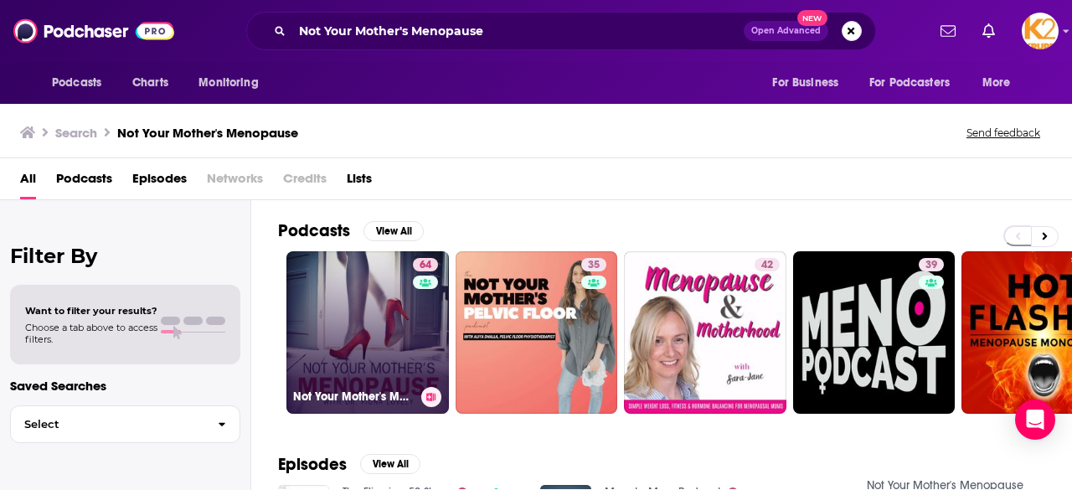
click at [342, 336] on link "64 Not Your Mother's Menopause with Dr. [PERSON_NAME]" at bounding box center [367, 332] width 162 height 162
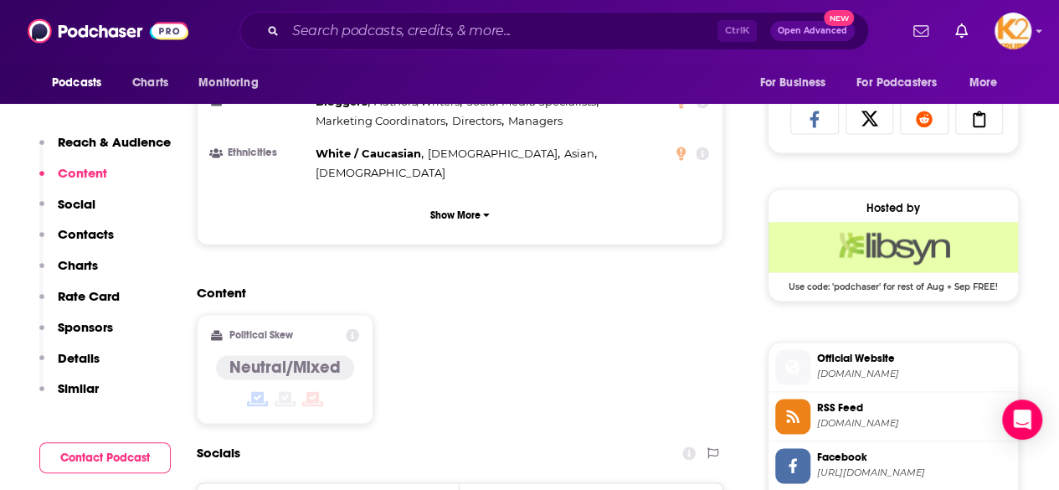
scroll to position [1565, 0]
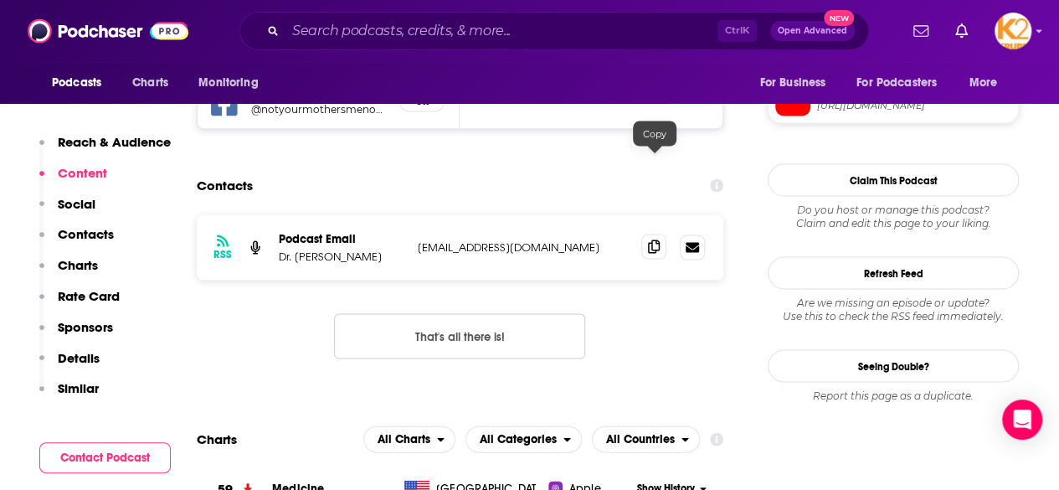
click at [647, 234] on span at bounding box center [653, 246] width 25 height 25
click at [615, 259] on div "RSS Podcast Email Dr. [PERSON_NAME] [EMAIL_ADDRESS][DOMAIN_NAME] [EMAIL_ADDRESS…" at bounding box center [460, 299] width 527 height 171
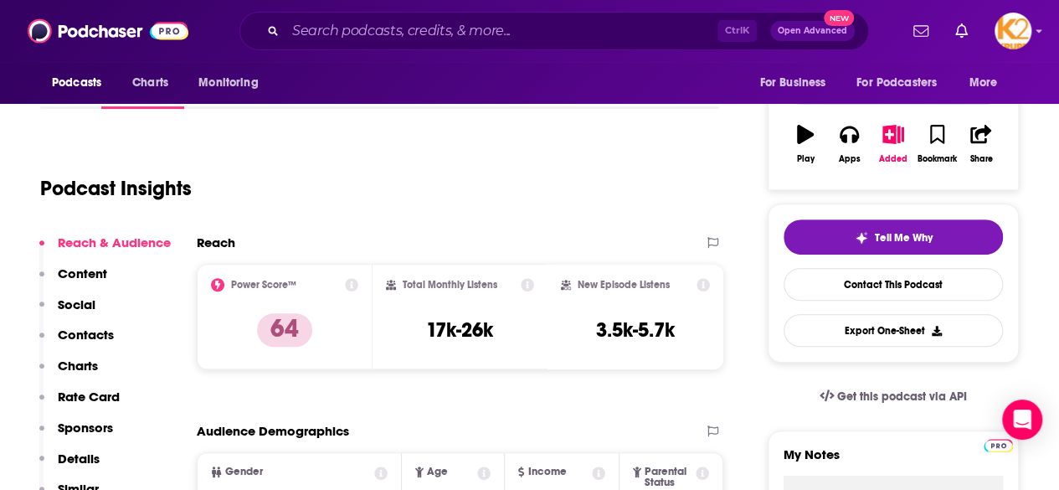
scroll to position [243, 0]
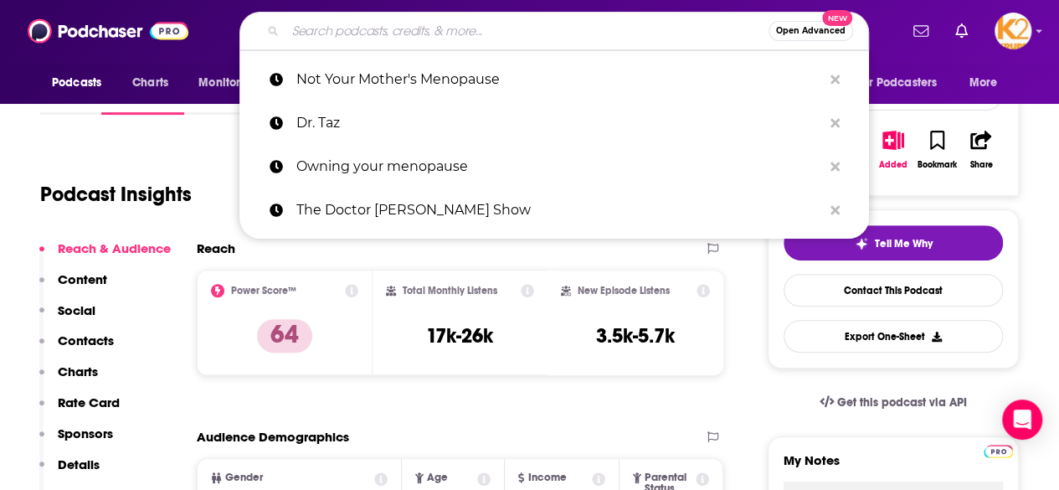
click at [477, 36] on input "Search podcasts, credits, & more..." at bounding box center [527, 31] width 483 height 27
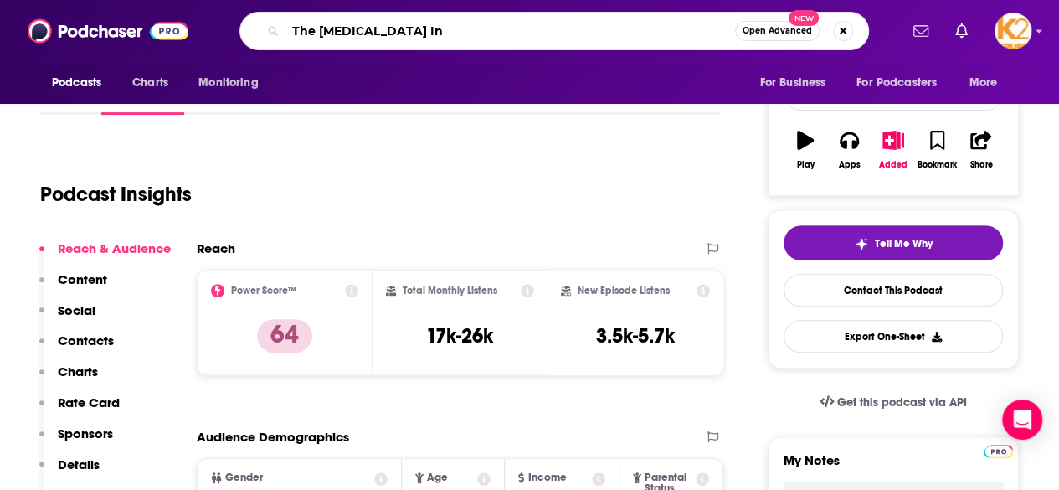
type input "The Hot Flash Inc"
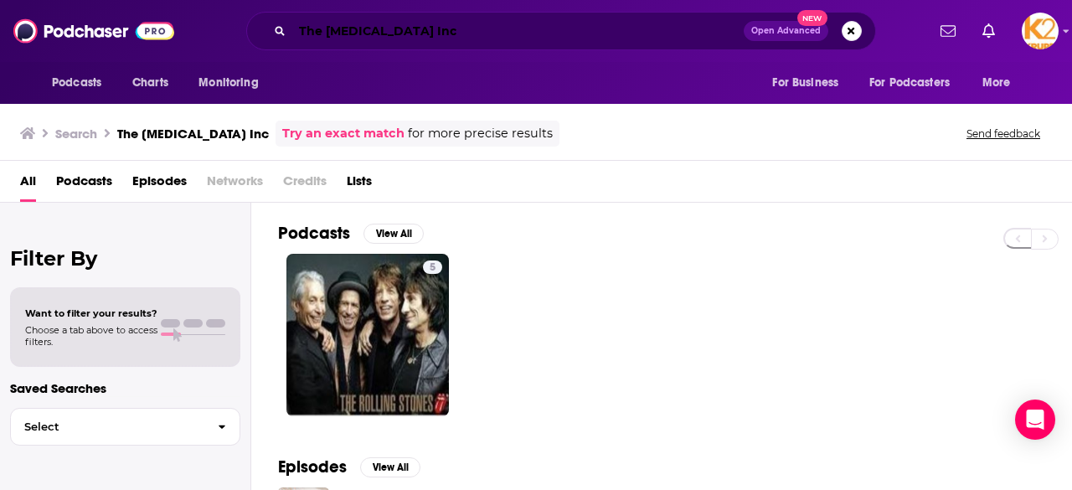
click at [351, 31] on input "The Hot Flash Inc" at bounding box center [517, 31] width 451 height 27
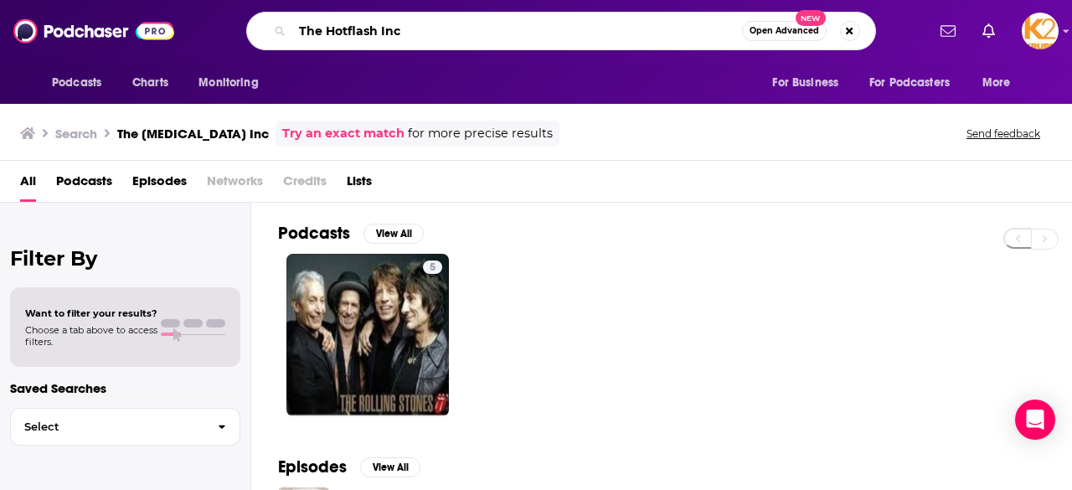
type input "The Hotflash Inc"
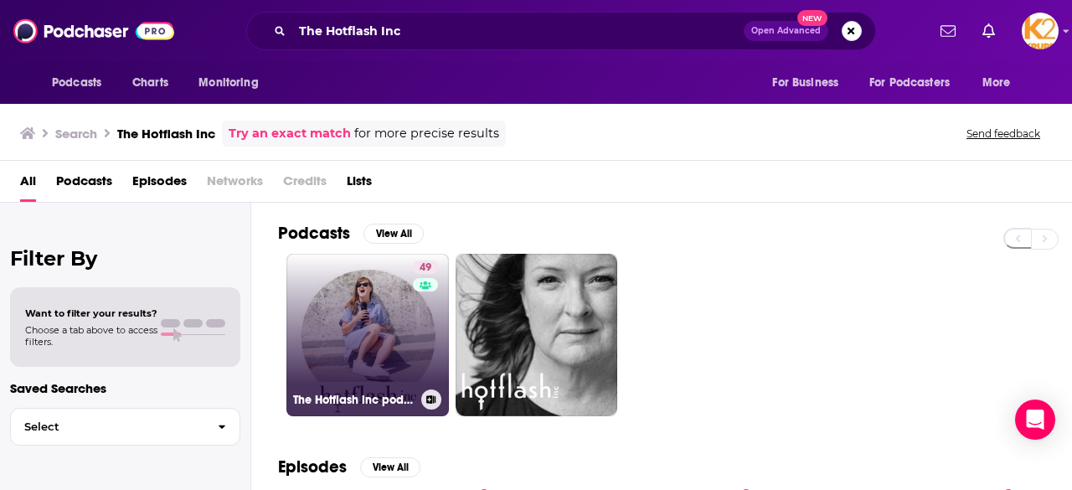
click at [363, 337] on link "49 The Hotflash inc podcast" at bounding box center [367, 335] width 162 height 162
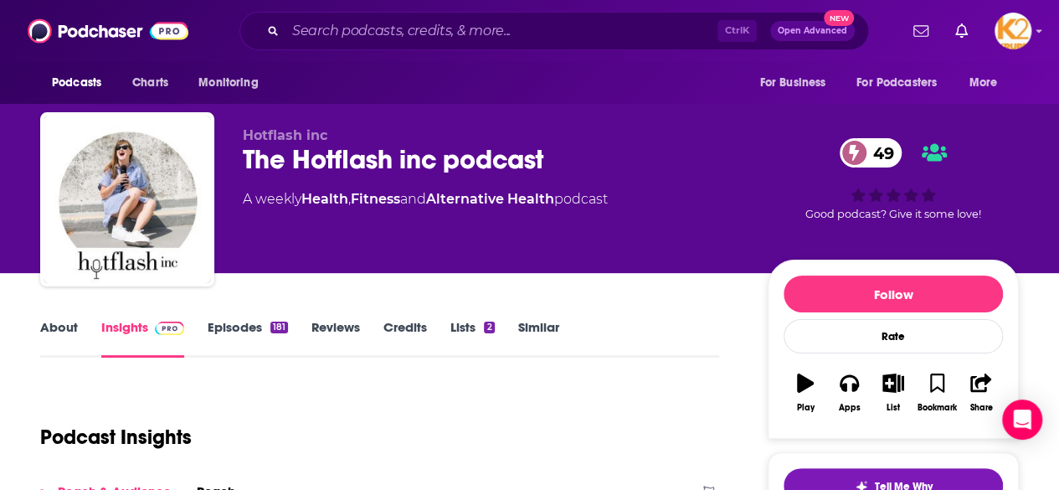
scroll to position [233, 0]
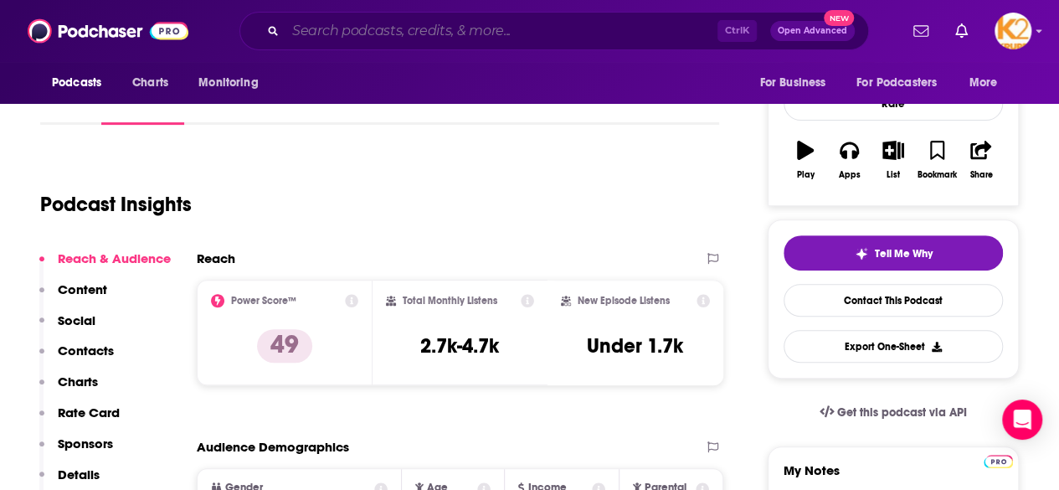
click at [415, 28] on input "Search podcasts, credits, & more..." at bounding box center [502, 31] width 432 height 27
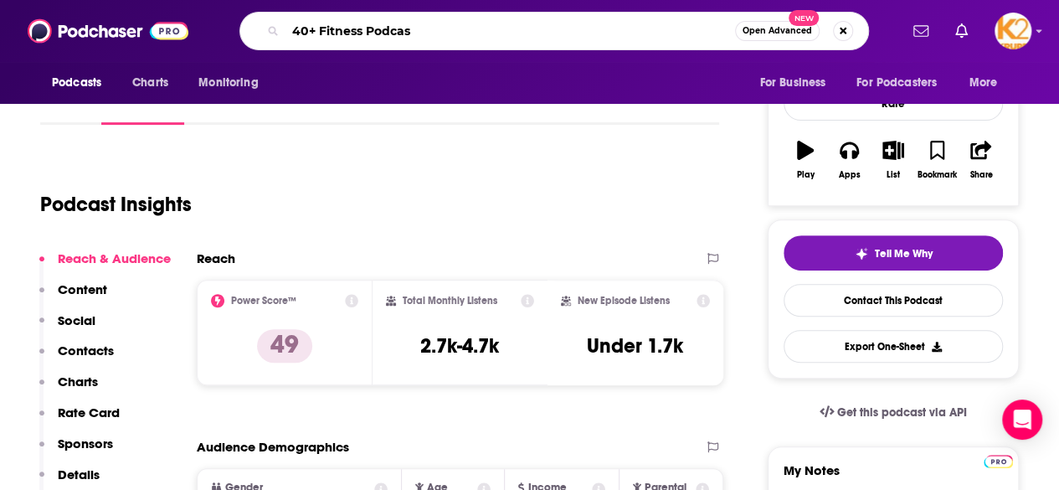
type input "40+ Fitness Podcast"
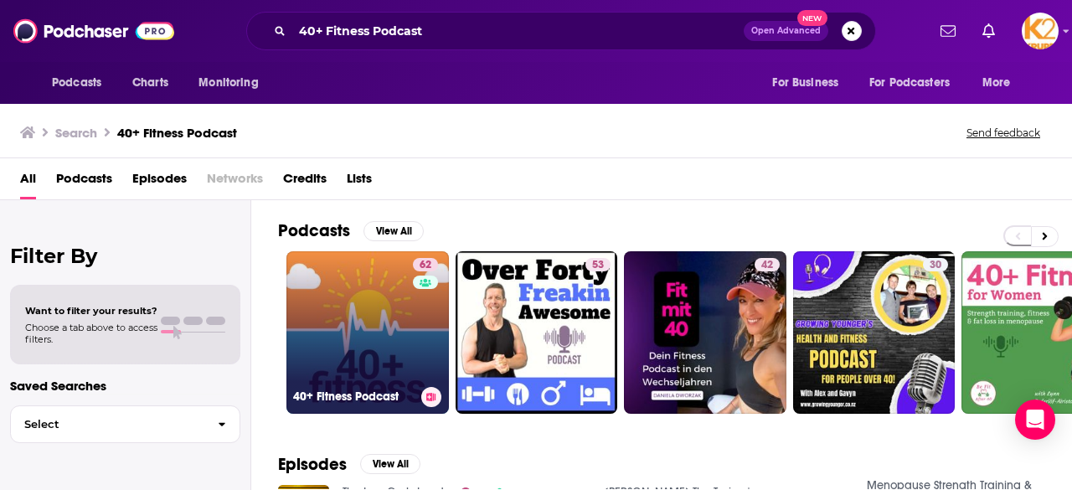
click at [409, 324] on link "62 40+ Fitness Podcast" at bounding box center [367, 332] width 162 height 162
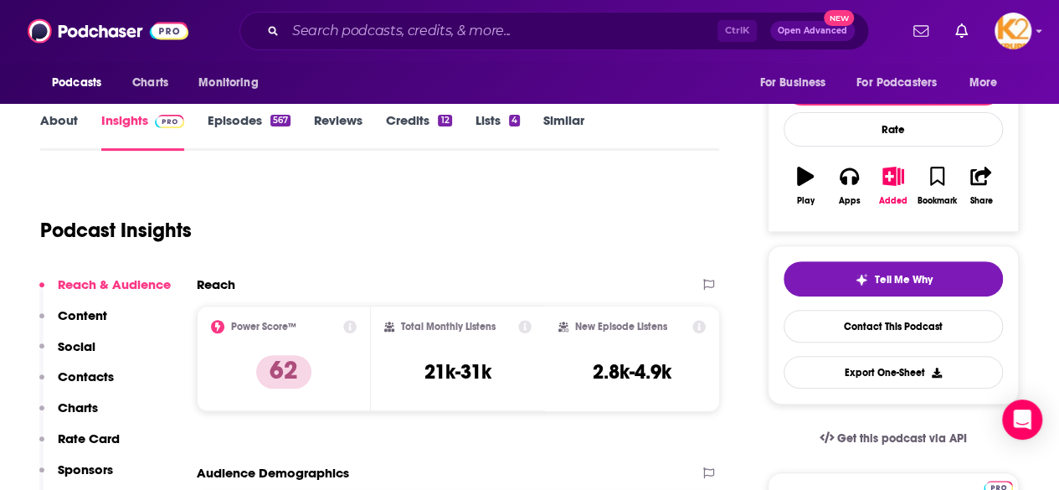
scroll to position [208, 0]
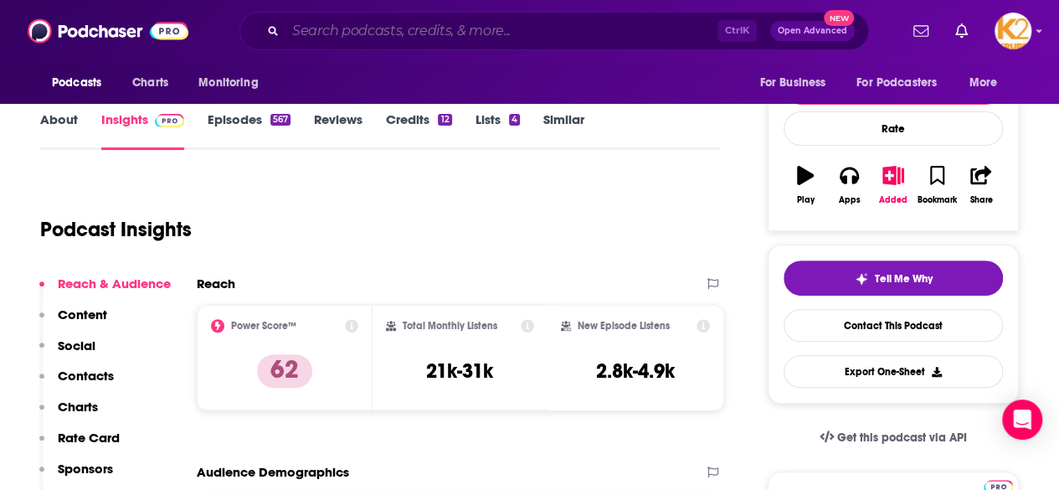
click at [358, 35] on input "Search podcasts, credits, & more..." at bounding box center [502, 31] width 432 height 27
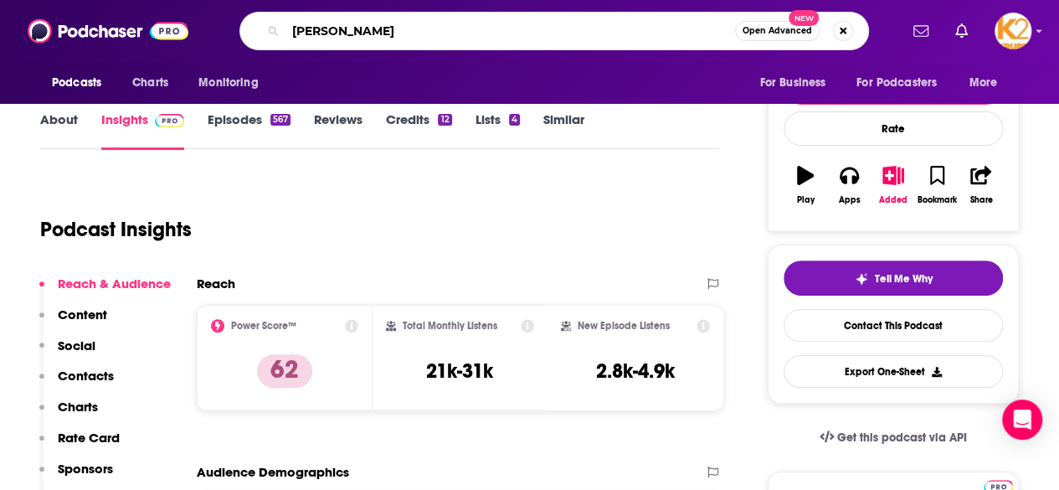
type input "Zibby Owens"
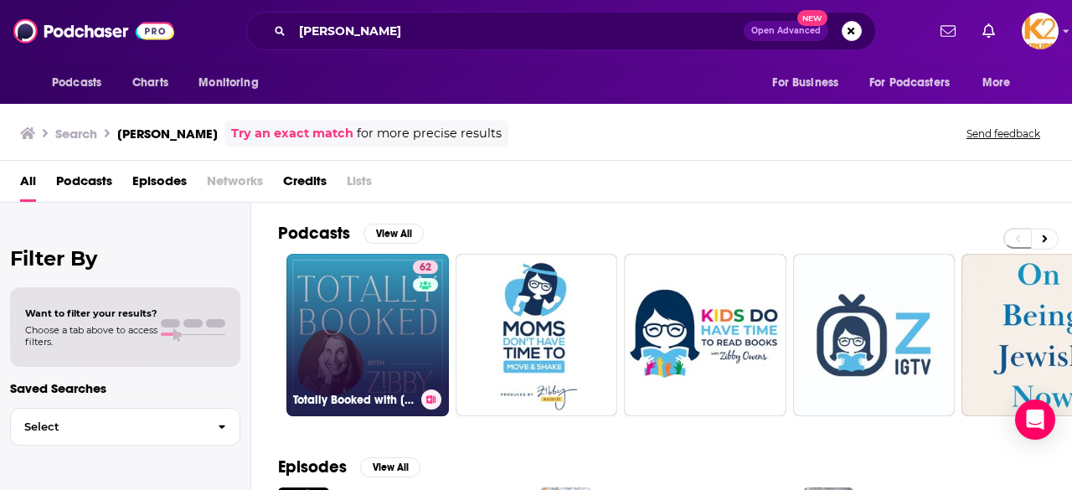
click at [369, 368] on link "62 Totally Booked with Zibby" at bounding box center [367, 335] width 162 height 162
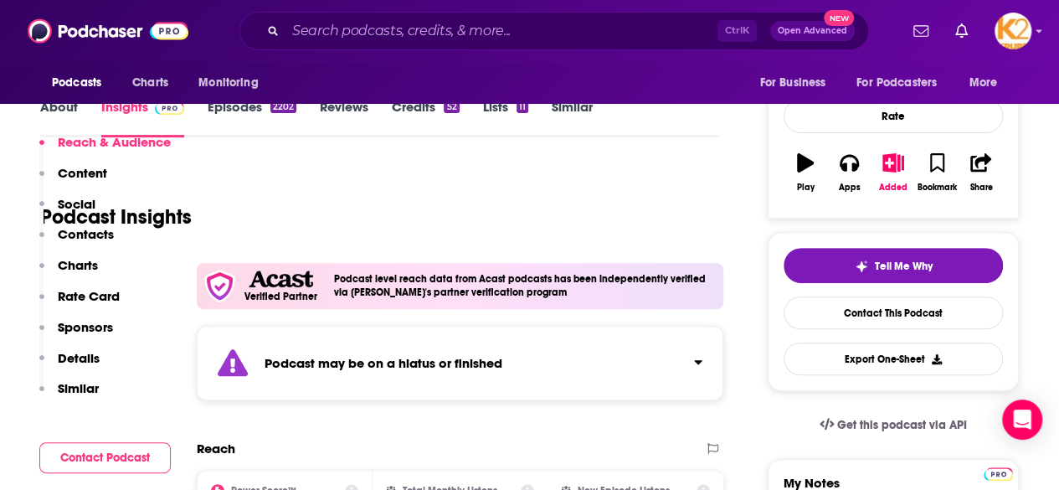
scroll to position [325, 0]
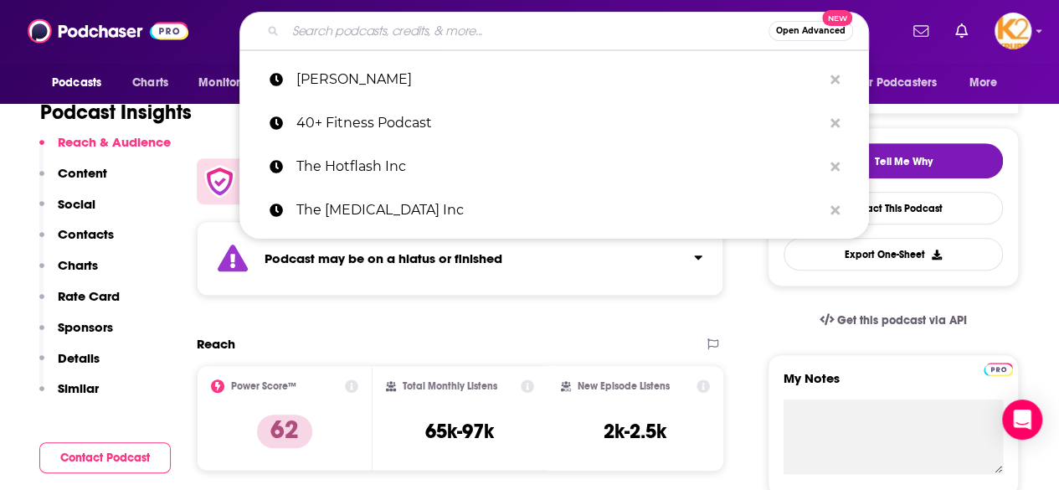
click at [343, 33] on input "Search podcasts, credits, & more..." at bounding box center [527, 31] width 483 height 27
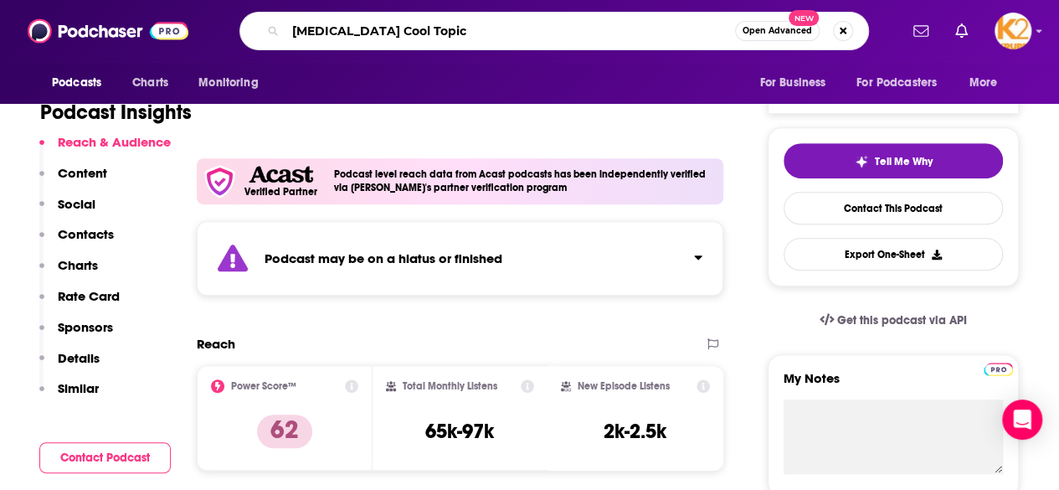
type input "Hot Flashes Cool Topics"
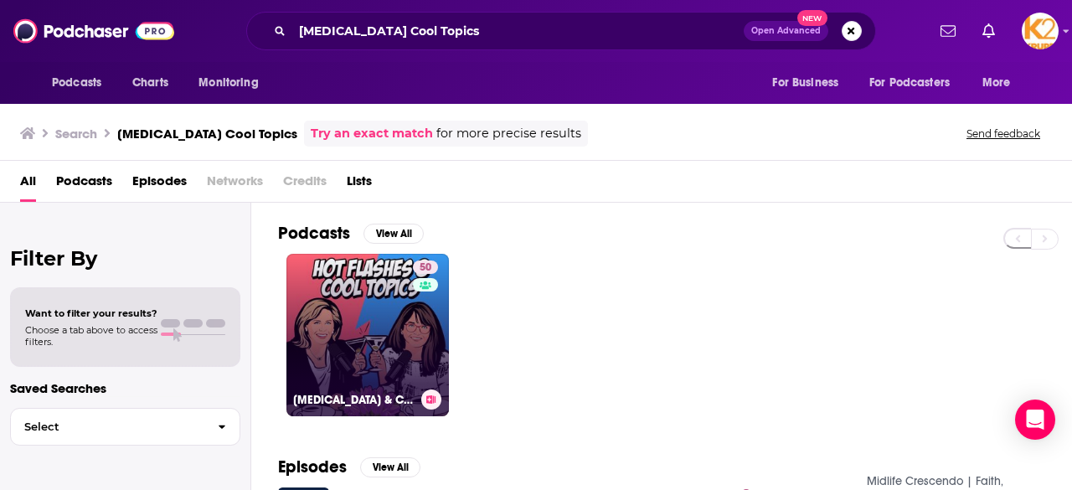
click at [336, 318] on link "50 HOT FLASHES & COOL TOPICS" at bounding box center [367, 335] width 162 height 162
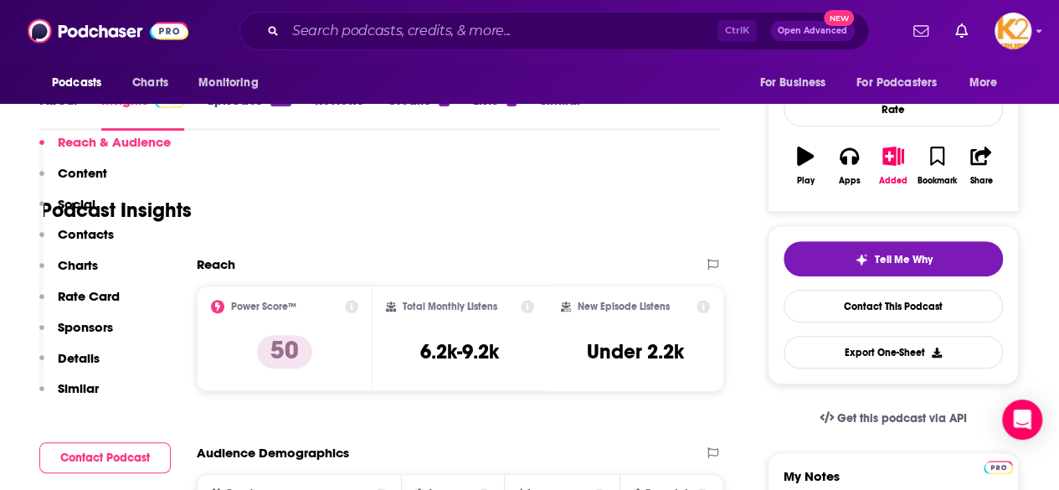
scroll to position [363, 0]
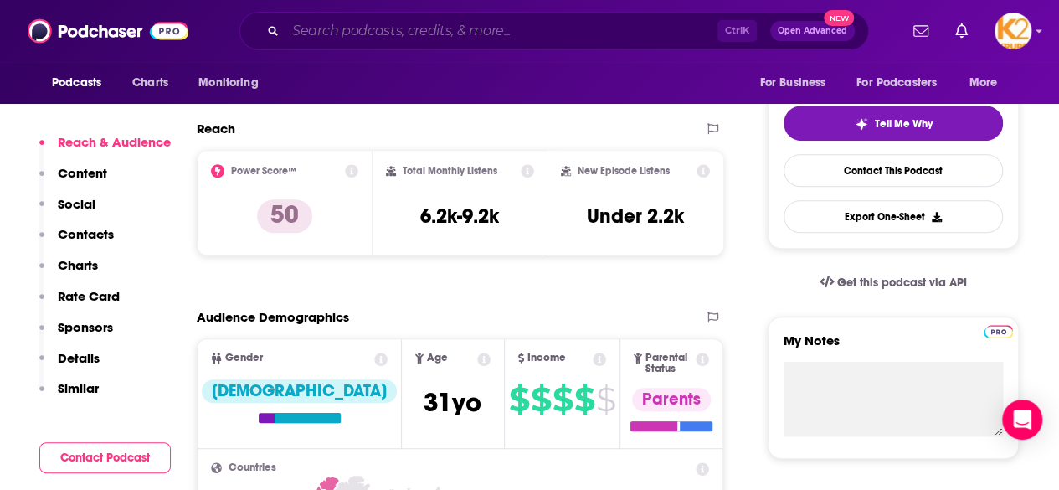
click at [340, 38] on input "Search podcasts, credits, & more..." at bounding box center [502, 31] width 432 height 27
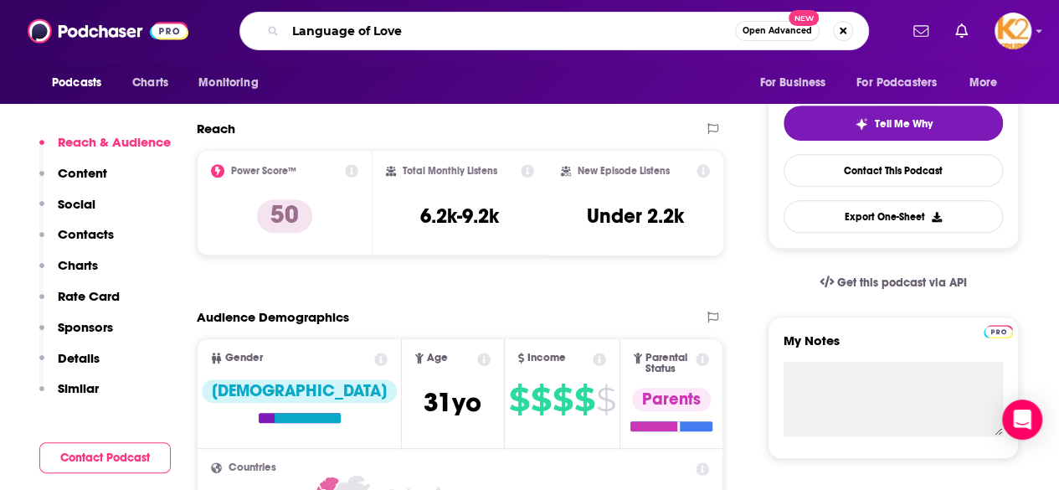
type input "Language of Love"
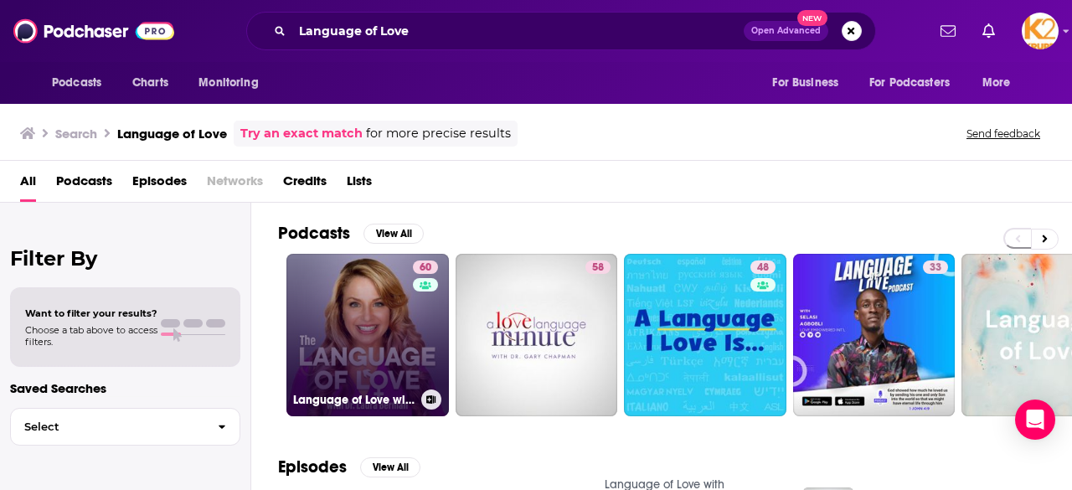
click at [405, 307] on link "60 Language of Love with Dr. Laura Berman" at bounding box center [367, 335] width 162 height 162
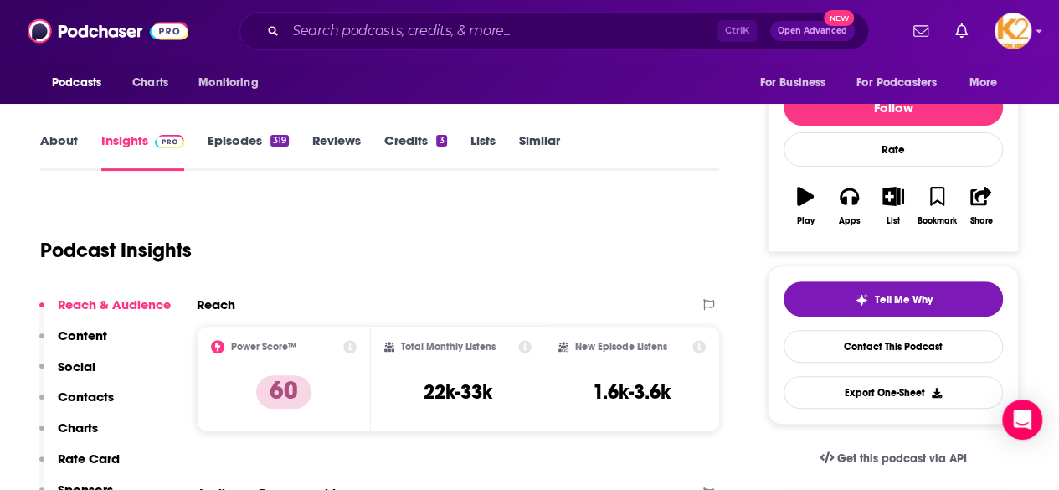
scroll to position [188, 0]
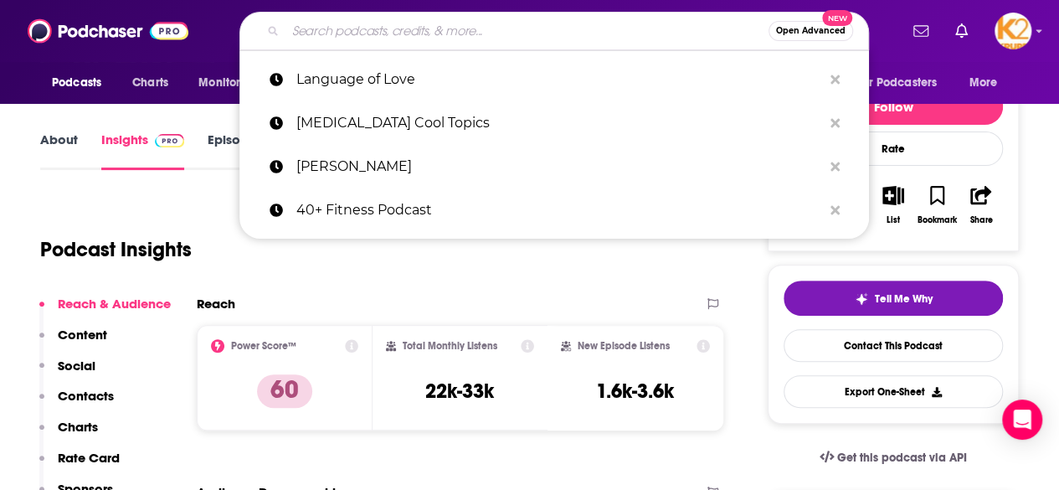
click at [471, 39] on input "Search podcasts, credits, & more..." at bounding box center [527, 31] width 483 height 27
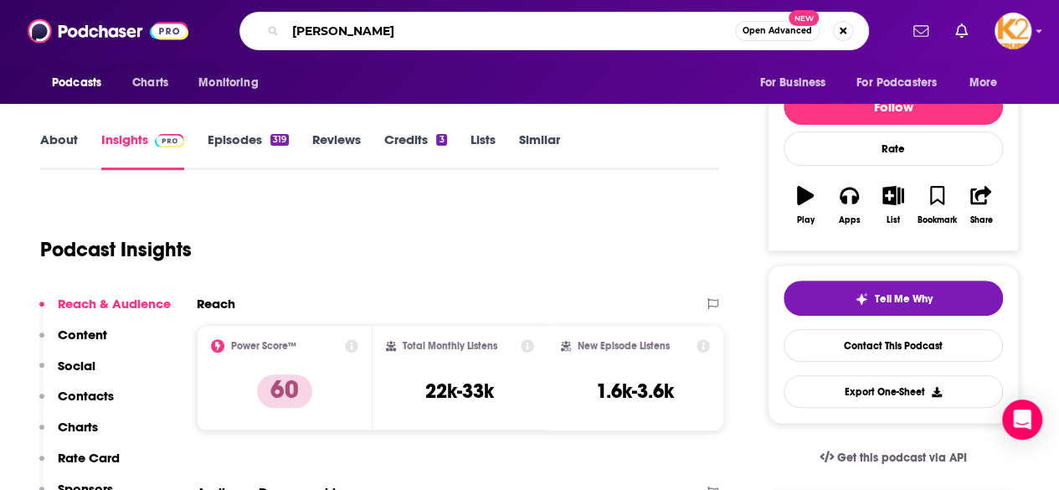
type input "Rena Malik"
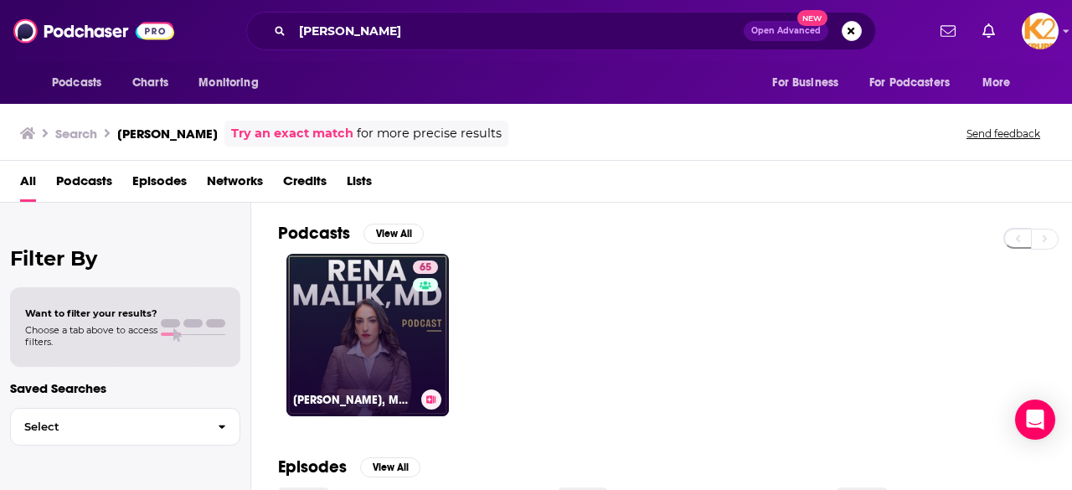
click at [353, 330] on link "65 Rena Malik, MD Podcast: Optimizing Health, Sex & Relationships with Science …" at bounding box center [367, 335] width 162 height 162
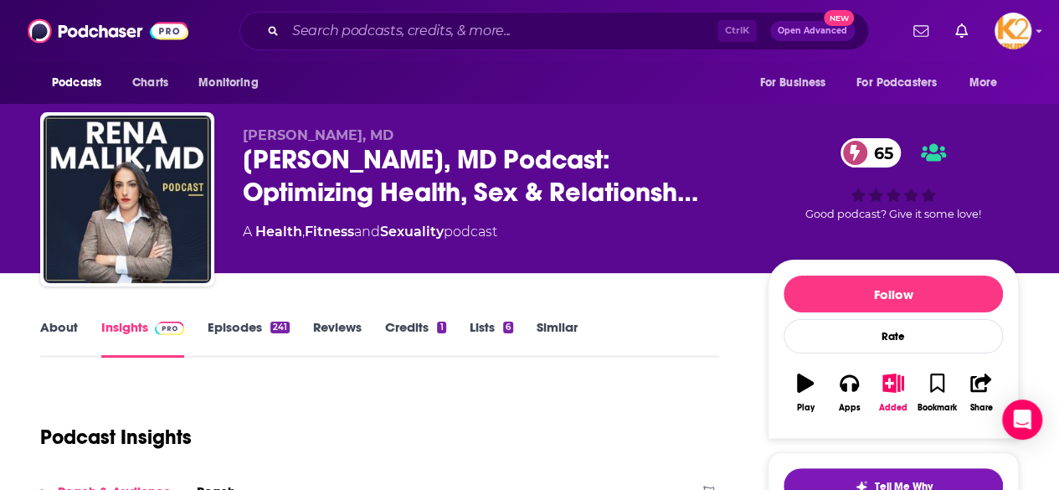
scroll to position [198, 0]
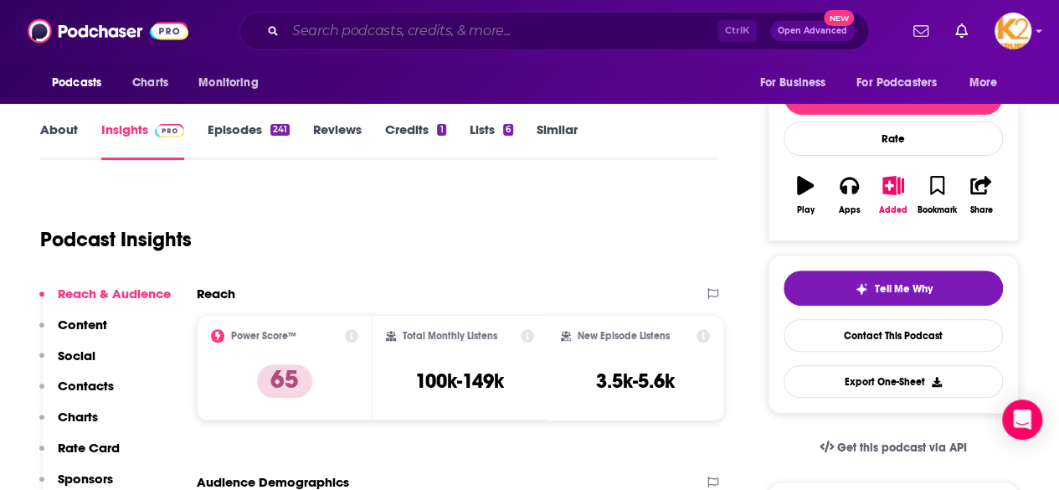
click at [389, 36] on input "Search podcasts, credits, & more..." at bounding box center [502, 31] width 432 height 27
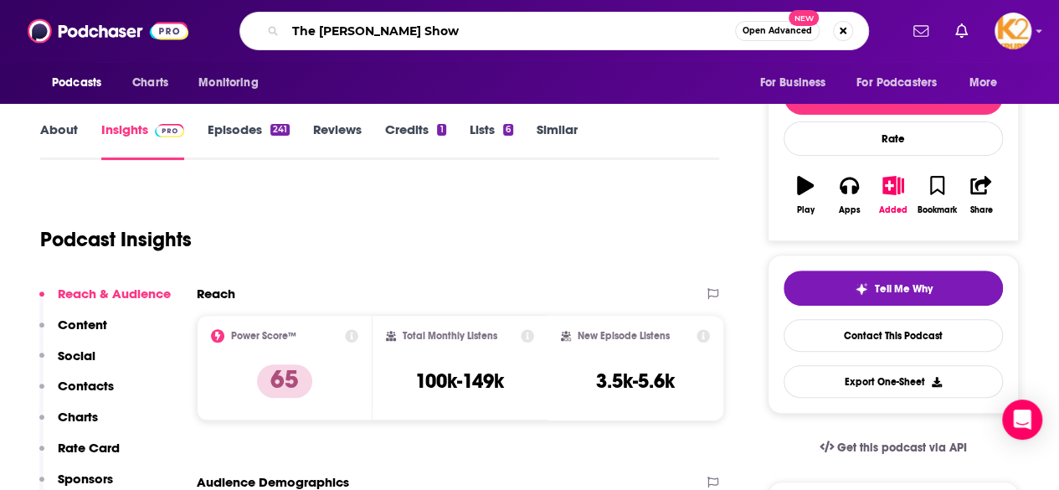
type input "The Terri Cole Show"
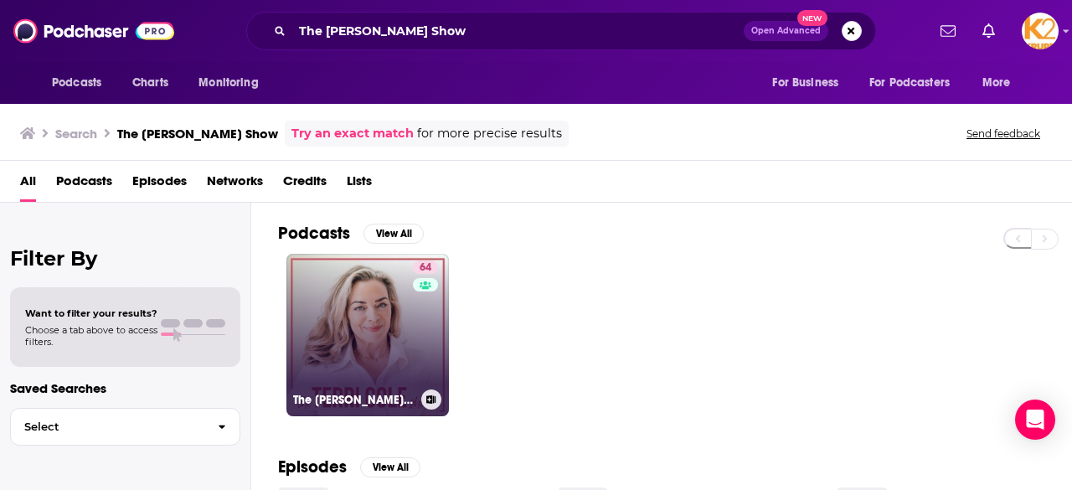
click at [383, 368] on link "64 The Terri Cole Show" at bounding box center [367, 335] width 162 height 162
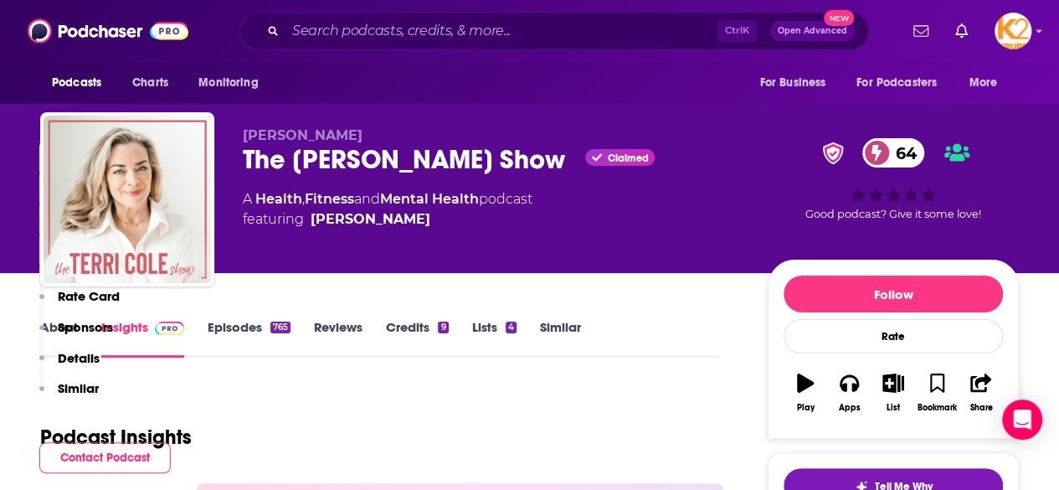
scroll to position [365, 0]
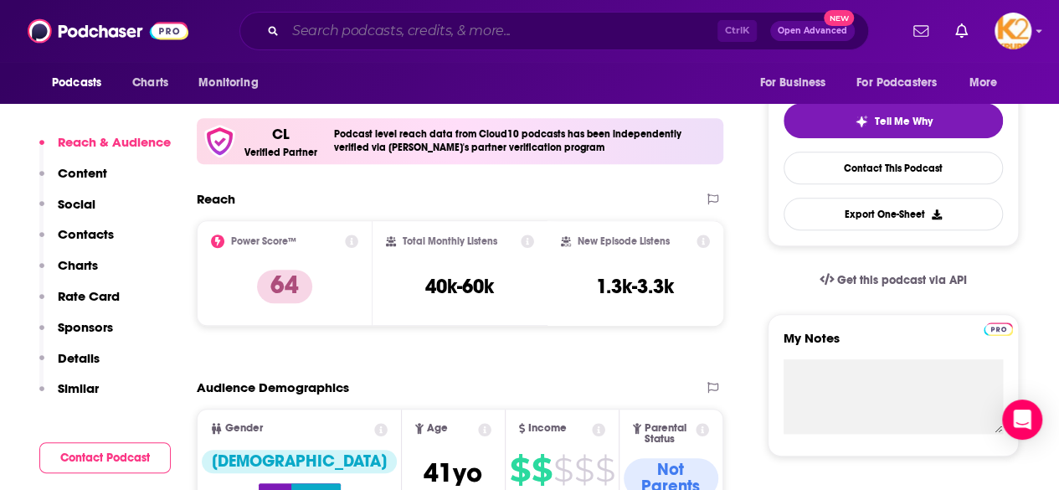
click at [414, 38] on input "Search podcasts, credits, & more..." at bounding box center [502, 31] width 432 height 27
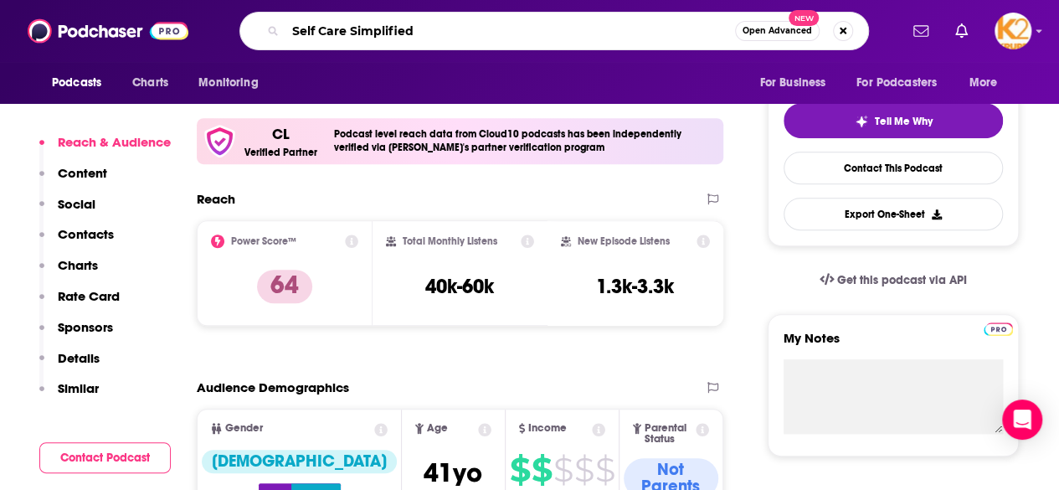
type input "Self Care Simplified"
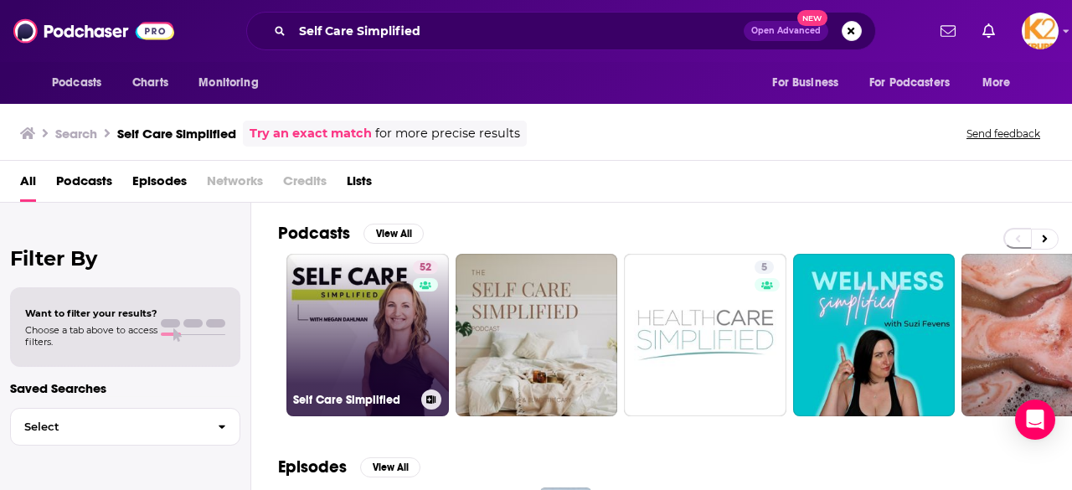
click at [373, 329] on link "52 Self Care Simplified" at bounding box center [367, 335] width 162 height 162
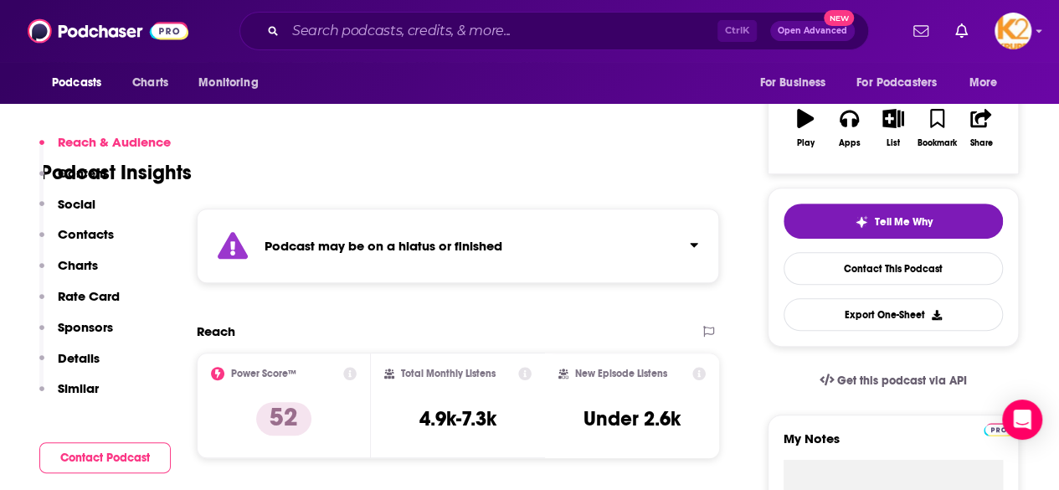
scroll to position [373, 0]
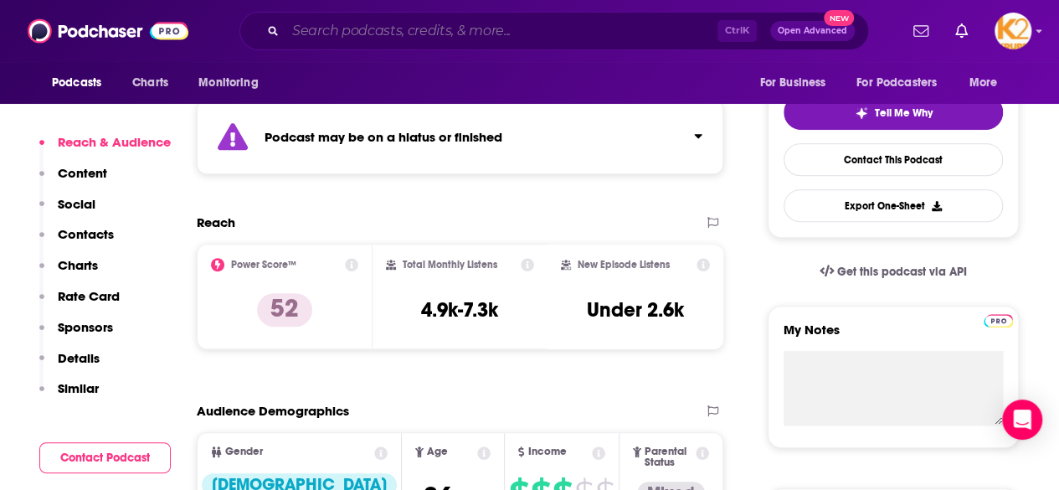
click at [366, 41] on input "Search podcasts, credits, & more..." at bounding box center [502, 31] width 432 height 27
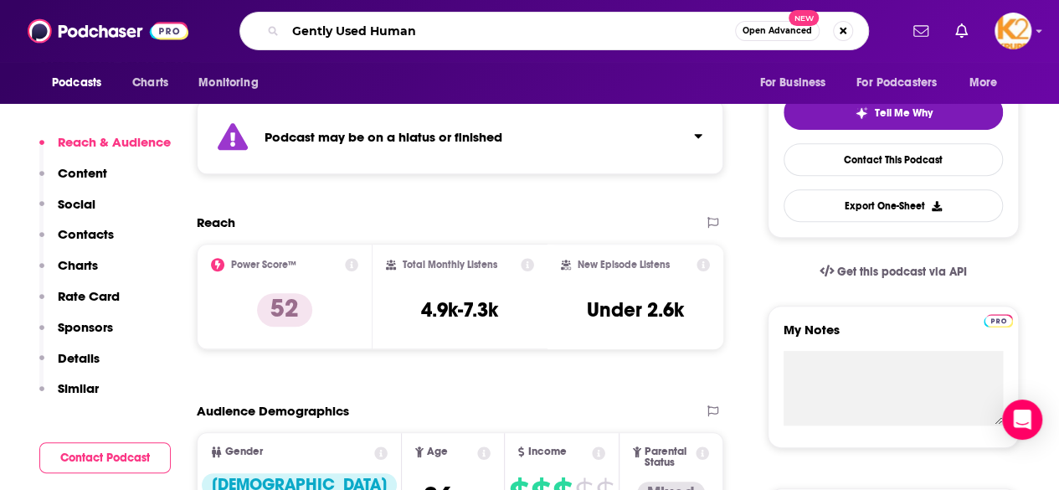
type input "Gently Used Humans"
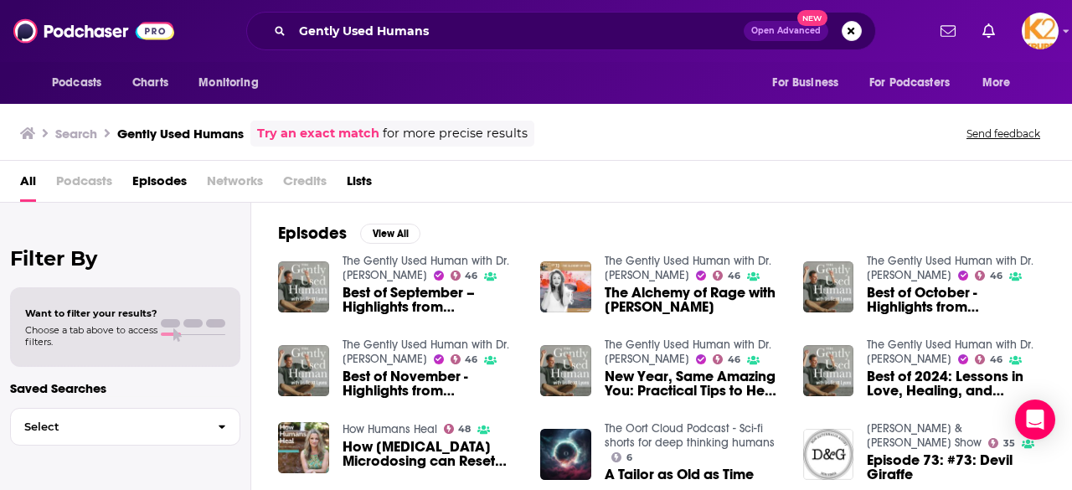
click at [100, 185] on span "Podcasts" at bounding box center [84, 184] width 56 height 34
click at [290, 284] on img "Best of September – Highlights from Marie Forleo, Mark Groves, Arielle Schwartz…" at bounding box center [303, 286] width 51 height 51
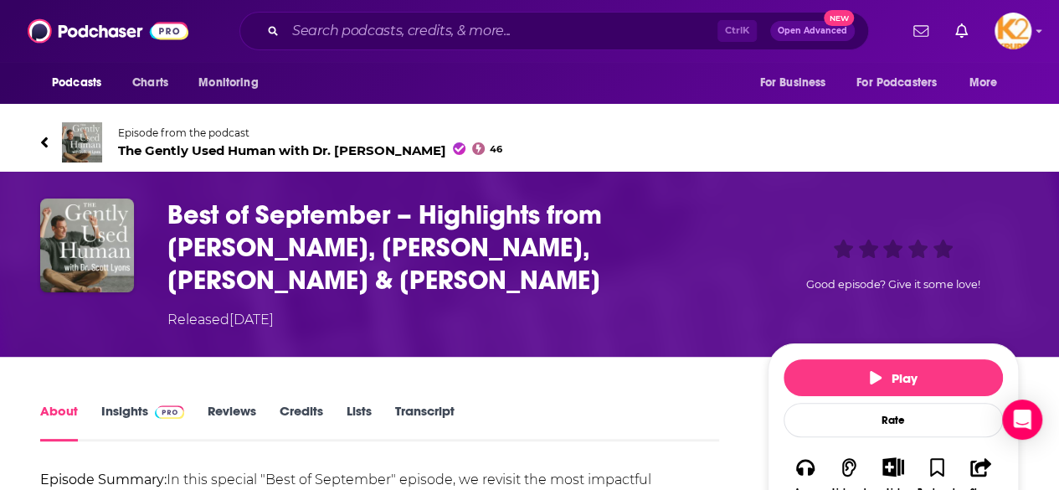
scroll to position [94, 0]
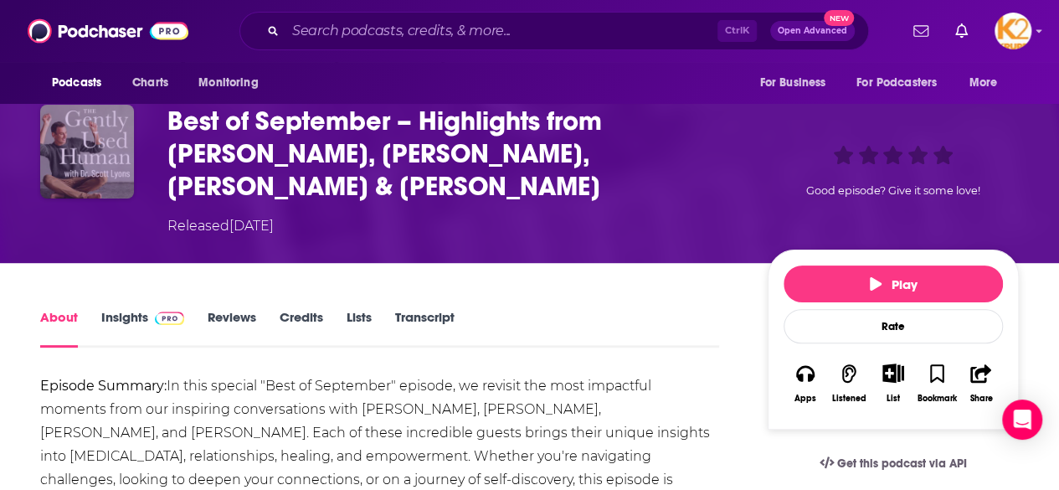
click at [89, 172] on img "Best of September – Highlights from Marie Forleo, Mark Groves, Arielle Schwartz…" at bounding box center [87, 152] width 94 height 94
click at [103, 152] on img "Best of September – Highlights from Marie Forleo, Mark Groves, Arielle Schwartz…" at bounding box center [87, 152] width 94 height 94
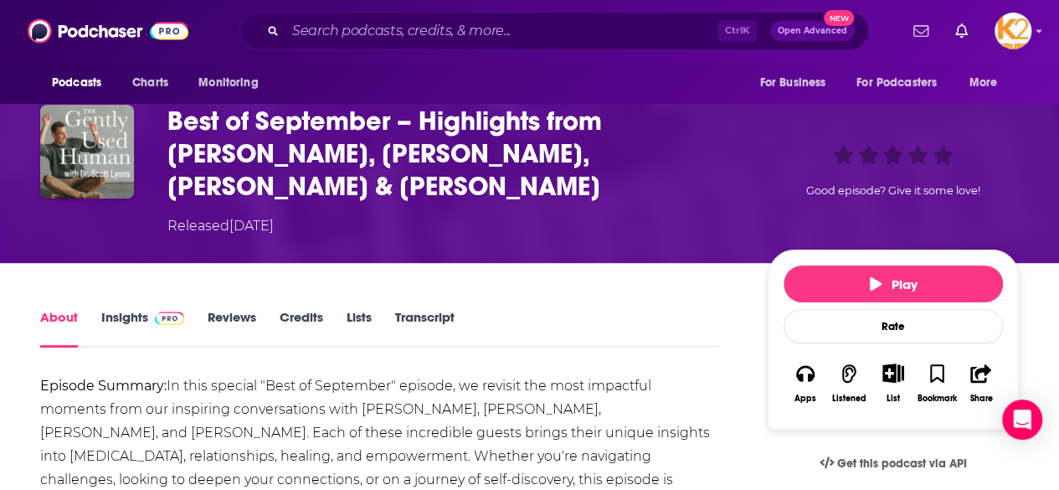
click at [127, 311] on link "Insights" at bounding box center [142, 328] width 83 height 39
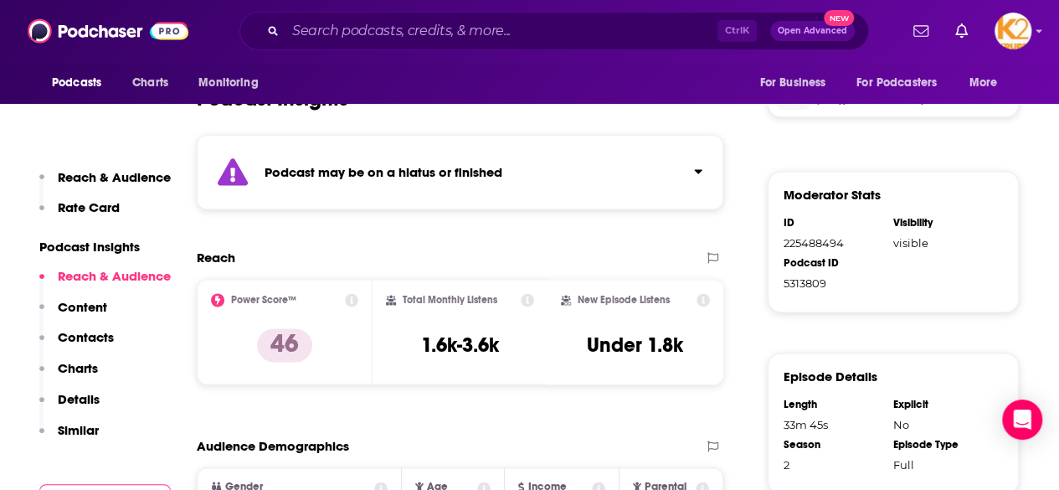
scroll to position [1187, 0]
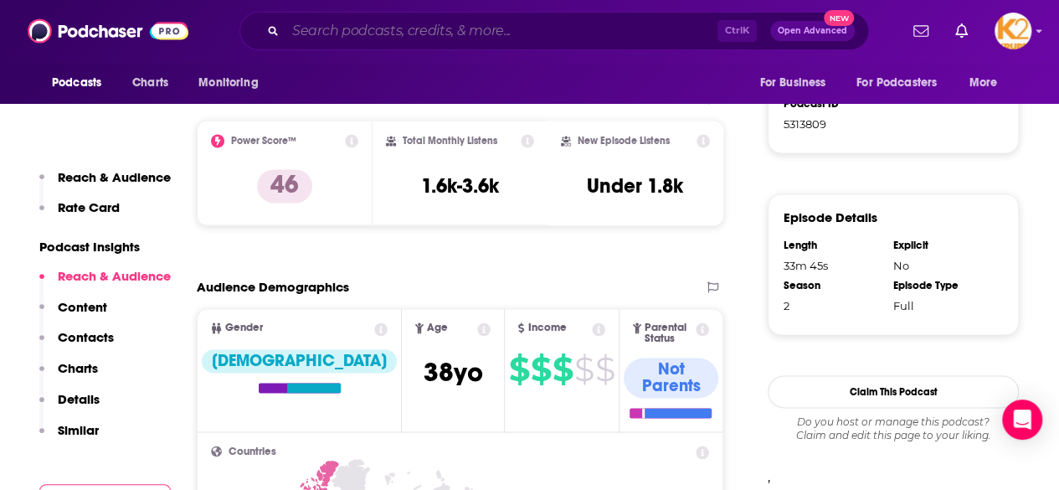
click at [378, 28] on input "Search podcasts, credits, & more..." at bounding box center [502, 31] width 432 height 27
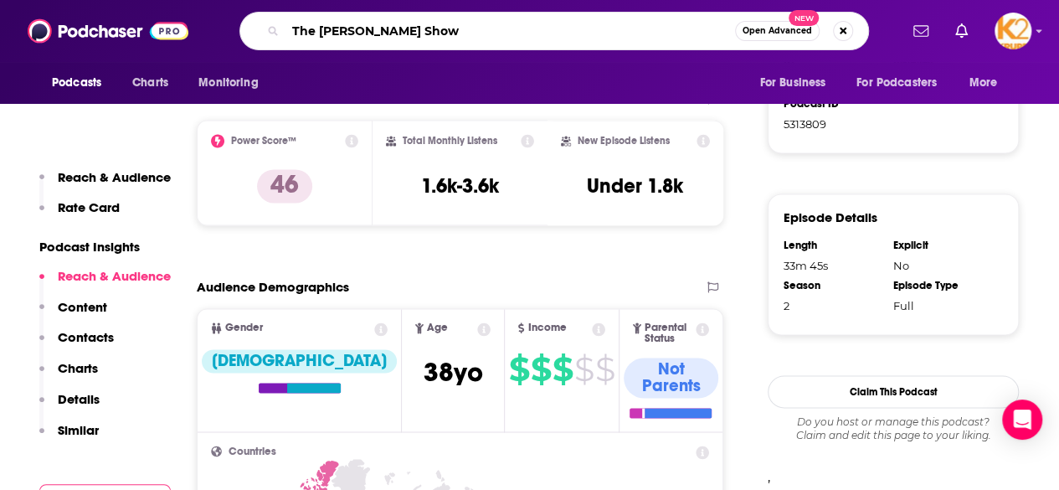
type input "The Kim Gravel Show"
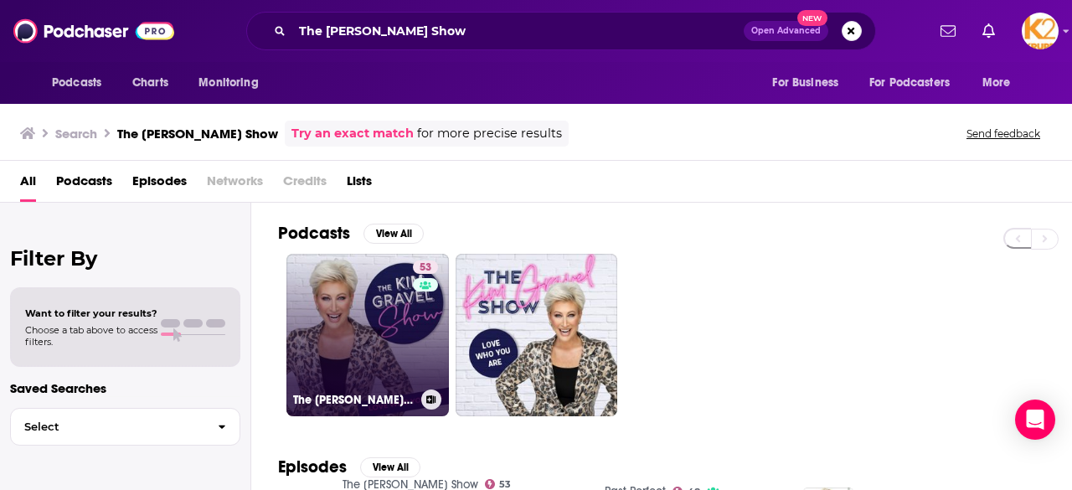
click at [372, 334] on link "53 The Kim Gravel Show" at bounding box center [367, 335] width 162 height 162
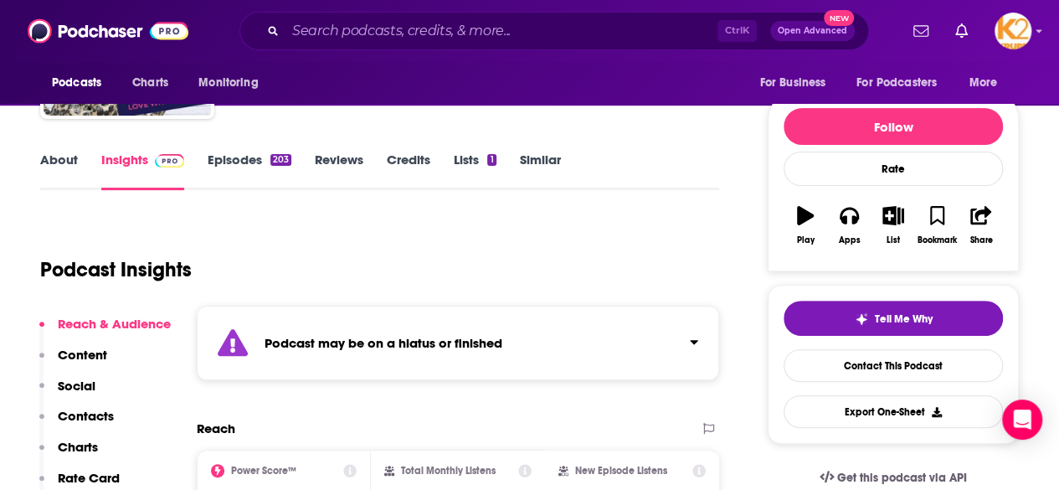
scroll to position [268, 0]
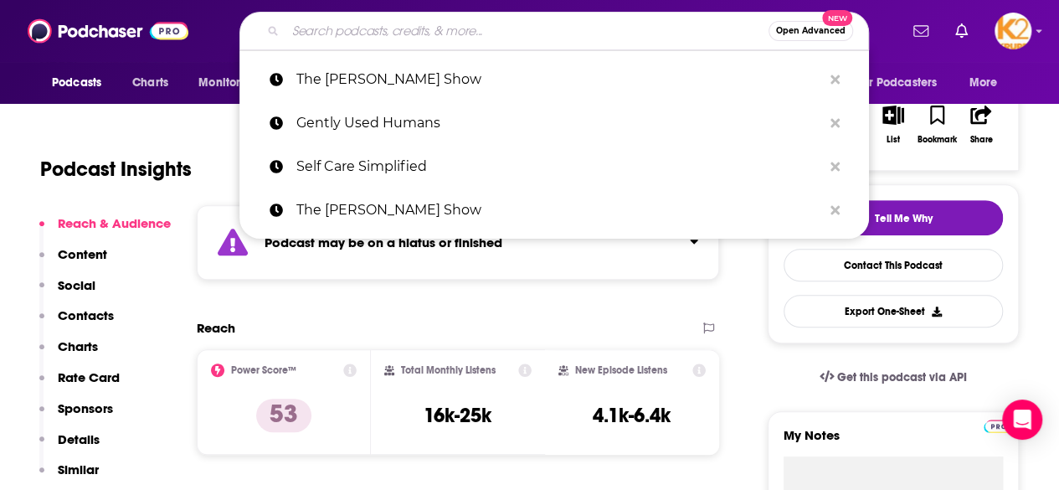
click at [369, 39] on input "Search podcasts, credits, & more..." at bounding box center [527, 31] width 483 height 27
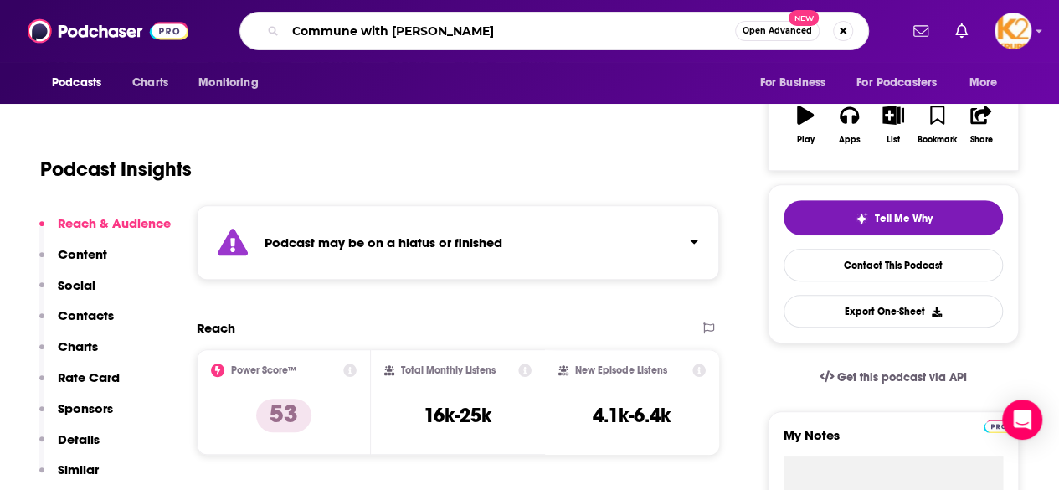
type input "Commune with Jeff Krasno"
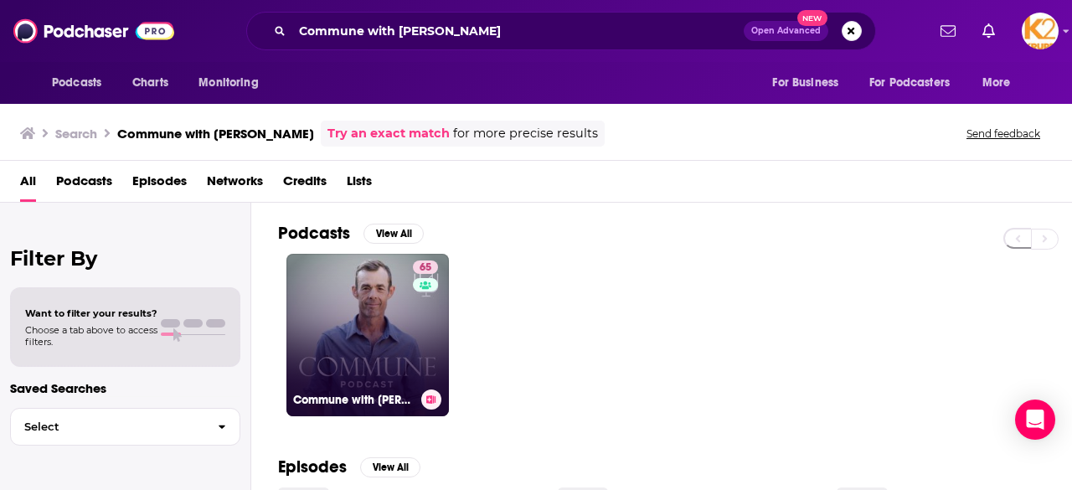
click at [372, 357] on link "65 Commune with Jeff Krasno" at bounding box center [367, 335] width 162 height 162
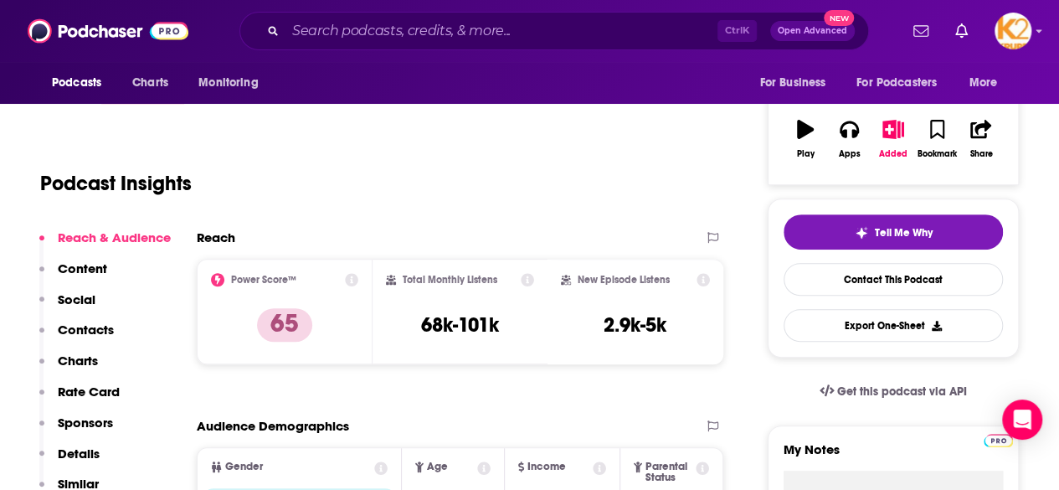
scroll to position [255, 0]
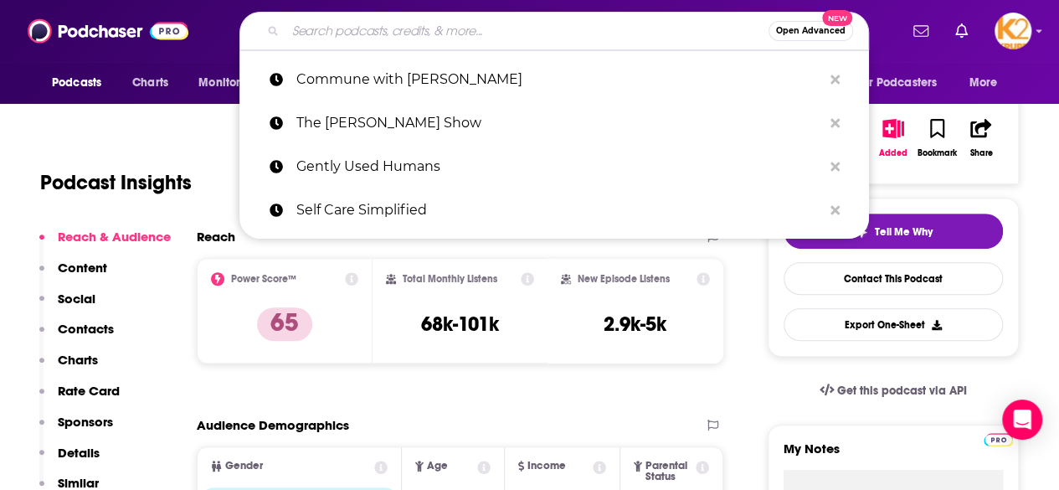
click at [466, 34] on input "Search podcasts, credits, & more..." at bounding box center [527, 31] width 483 height 27
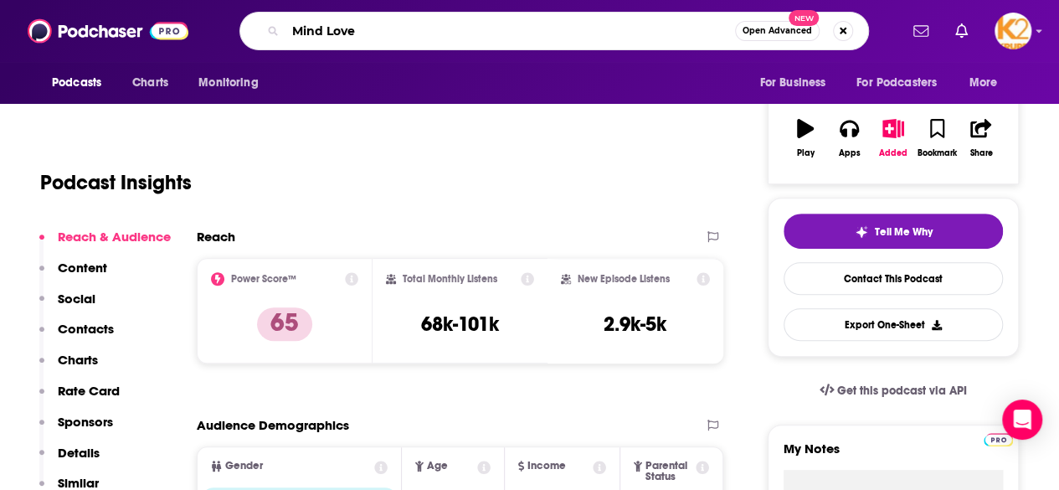
type input "Mind Love"
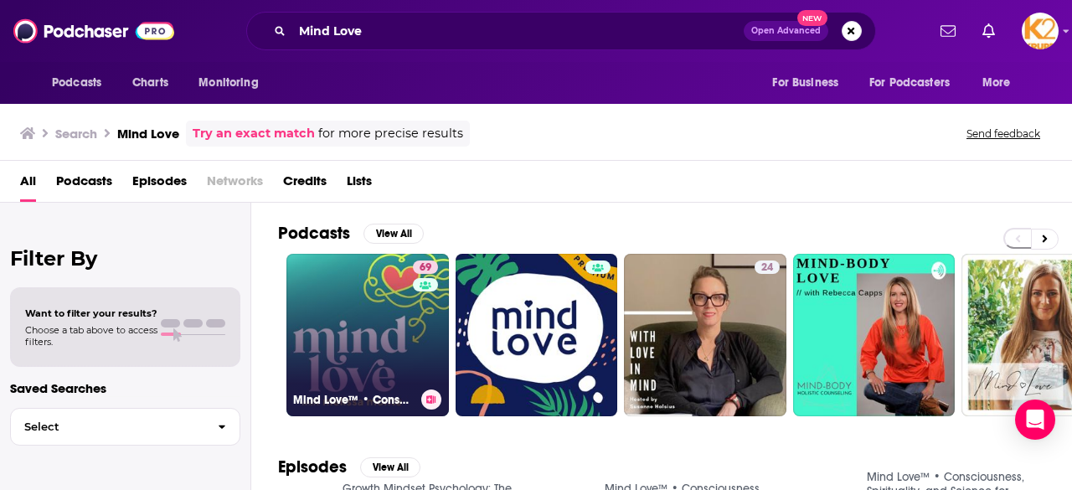
click at [374, 309] on link "69 Mind Love™ • Consciousness, Spirituality, and Science for Awakening" at bounding box center [367, 335] width 162 height 162
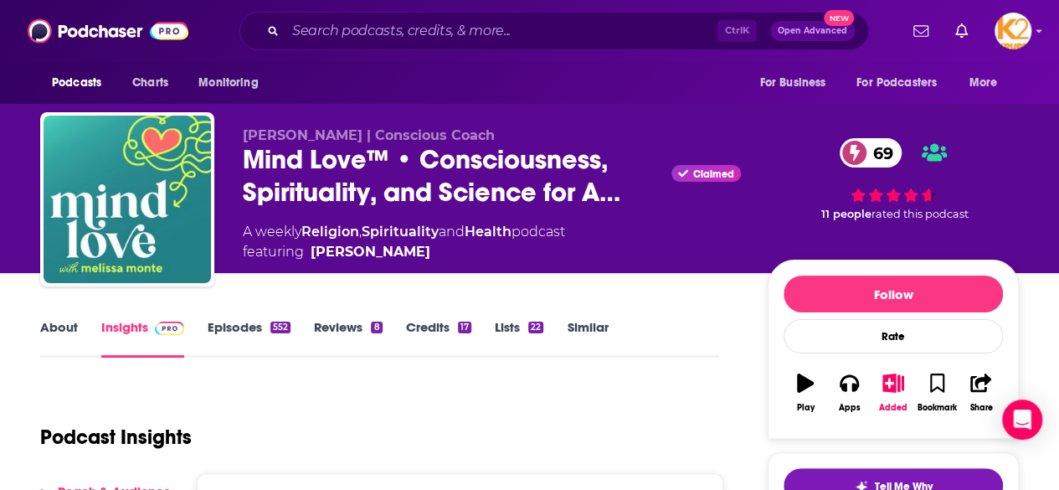
scroll to position [214, 0]
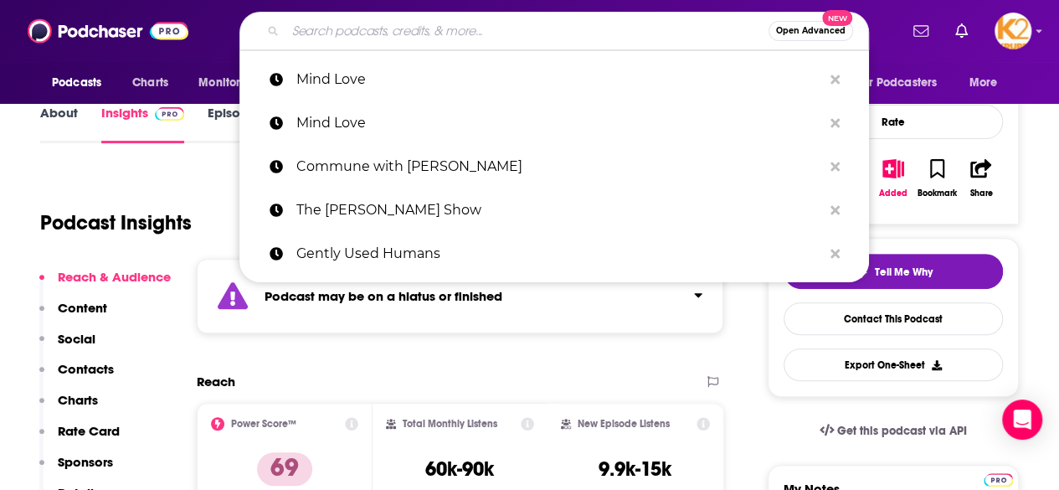
click at [451, 33] on input "Search podcasts, credits, & more..." at bounding box center [527, 31] width 483 height 27
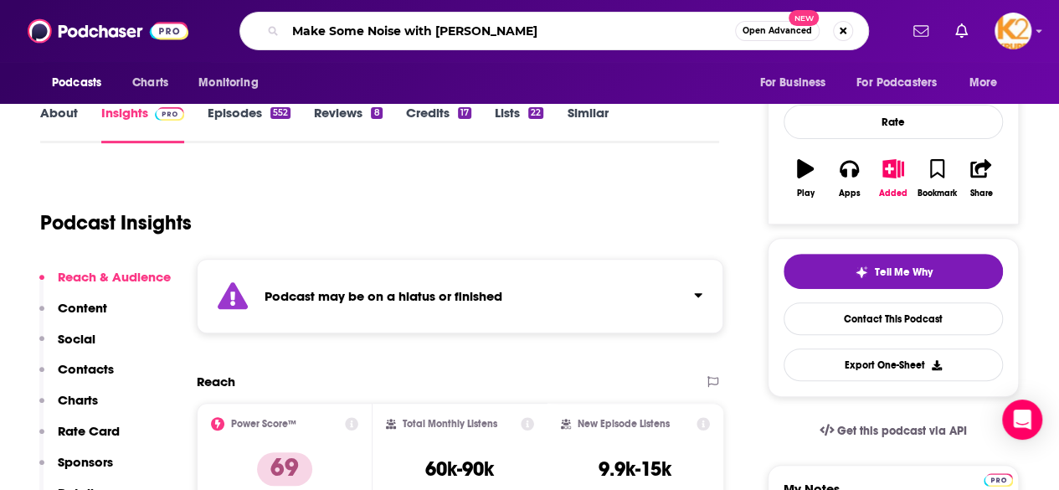
type input "Make Some Noise with Andrea Owen"
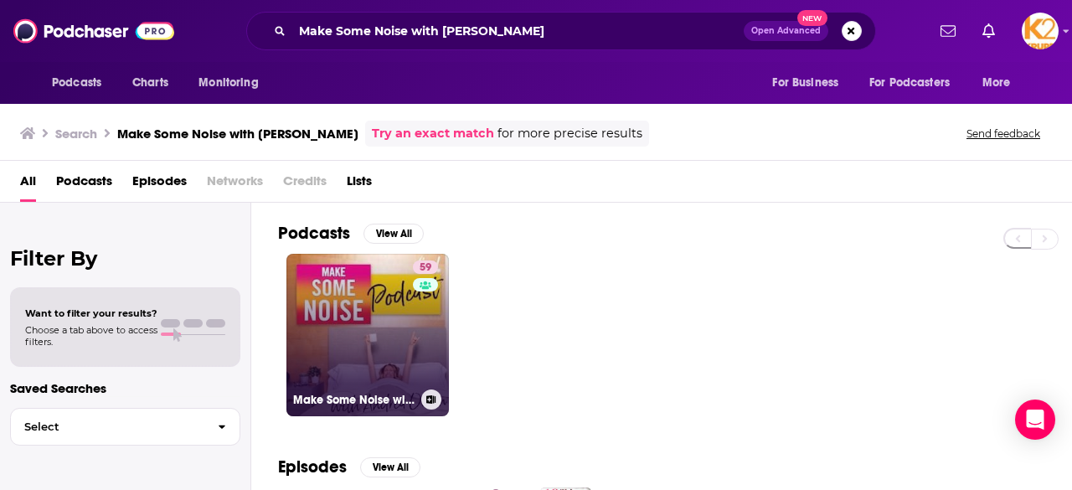
click at [399, 374] on link "59 Make Some Noise with Andrea Owen" at bounding box center [367, 335] width 162 height 162
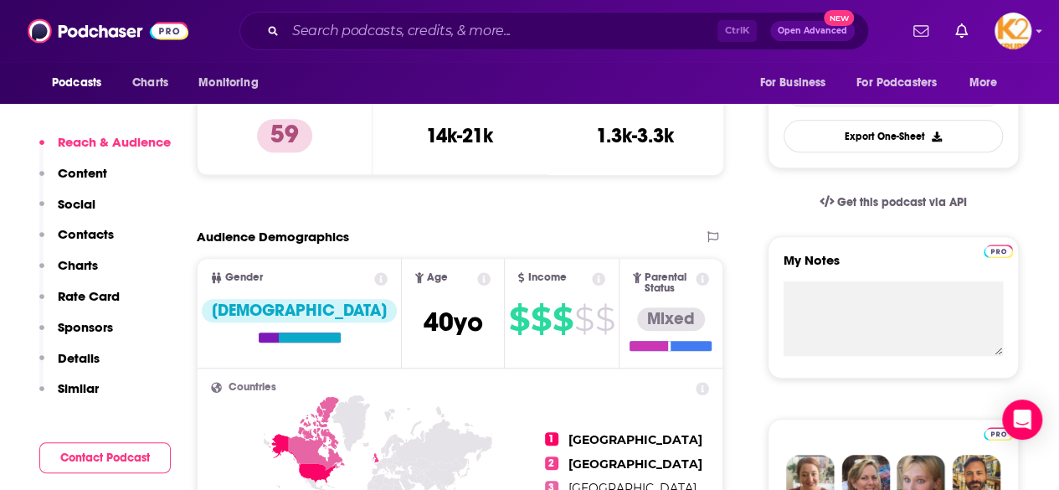
scroll to position [444, 0]
